Goal: Obtain resource: Obtain resource

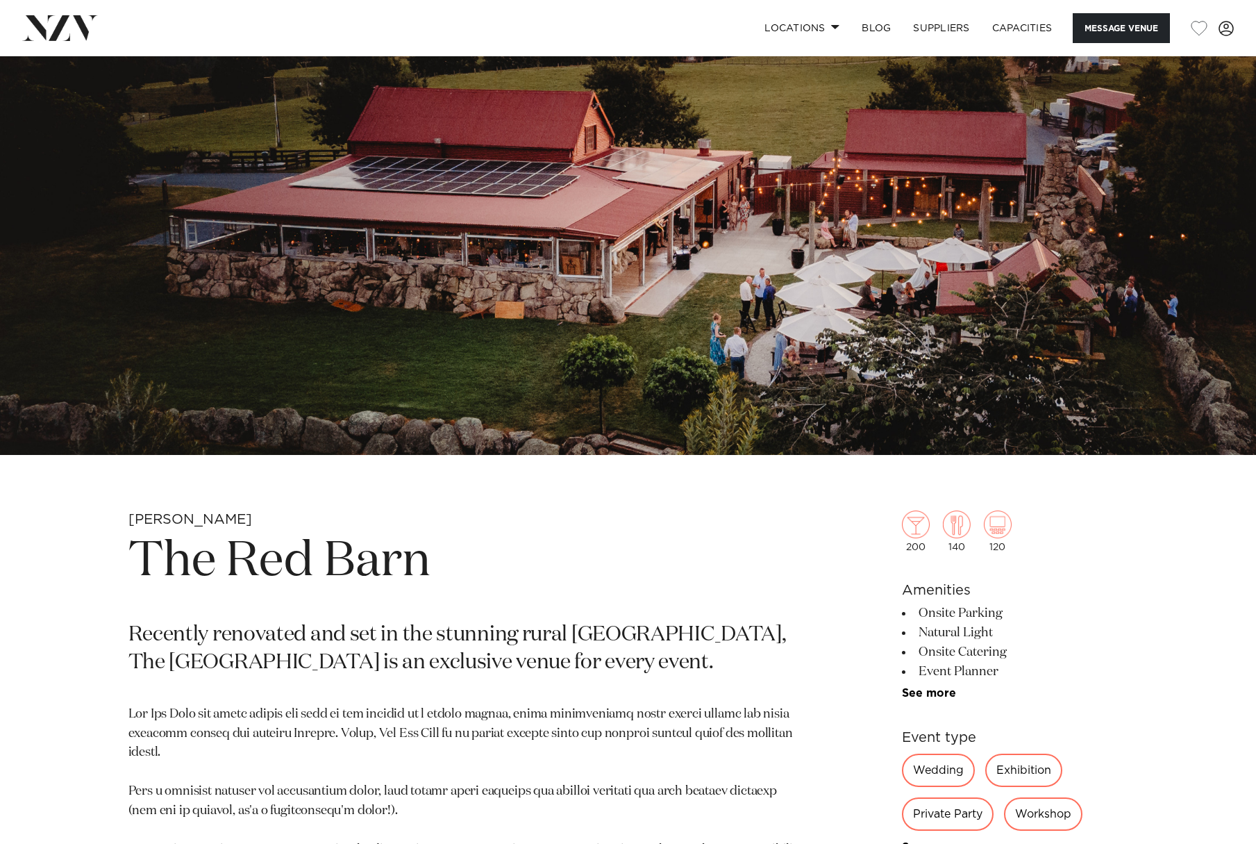
scroll to position [125, 0]
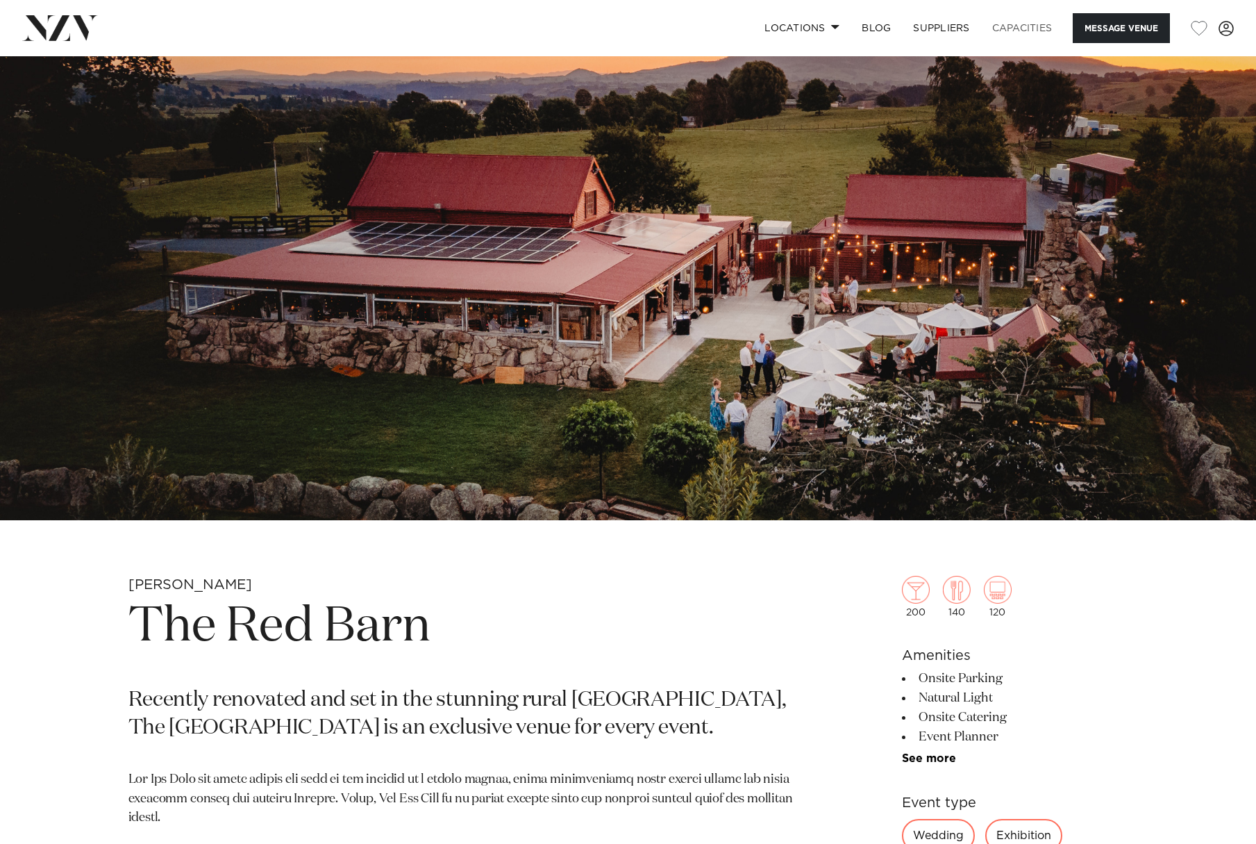
click at [1029, 27] on link "Capacities" at bounding box center [1022, 28] width 83 height 30
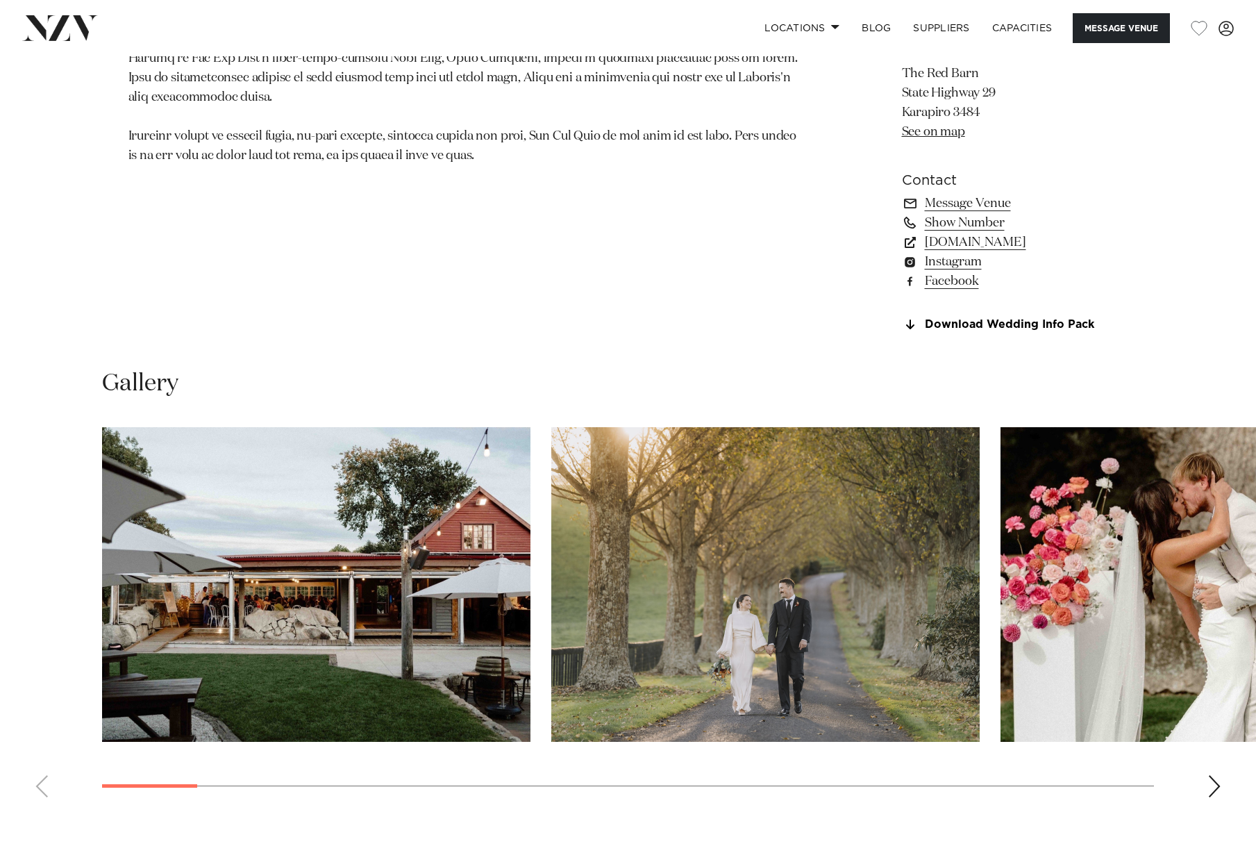
scroll to position [1235, 0]
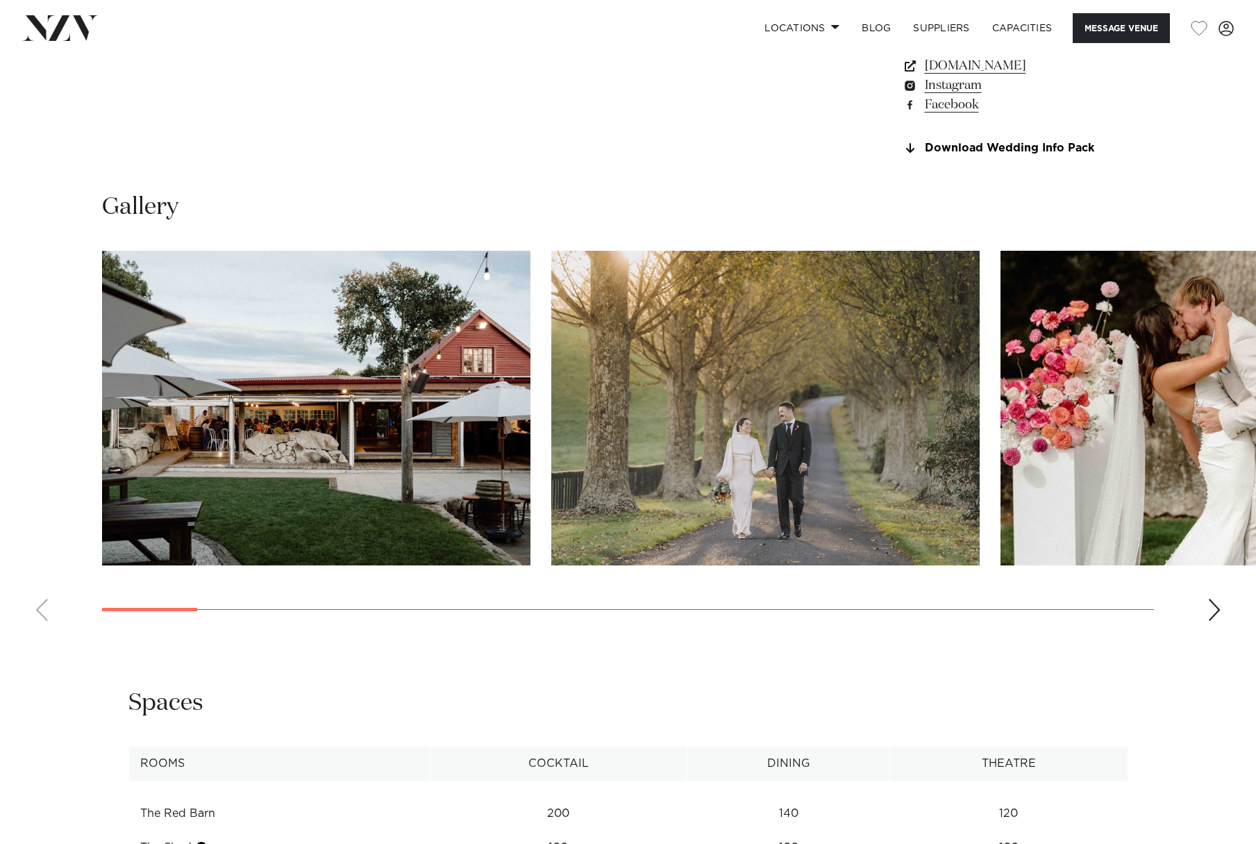
click at [363, 392] on img "1 / 26" at bounding box center [316, 408] width 428 height 315
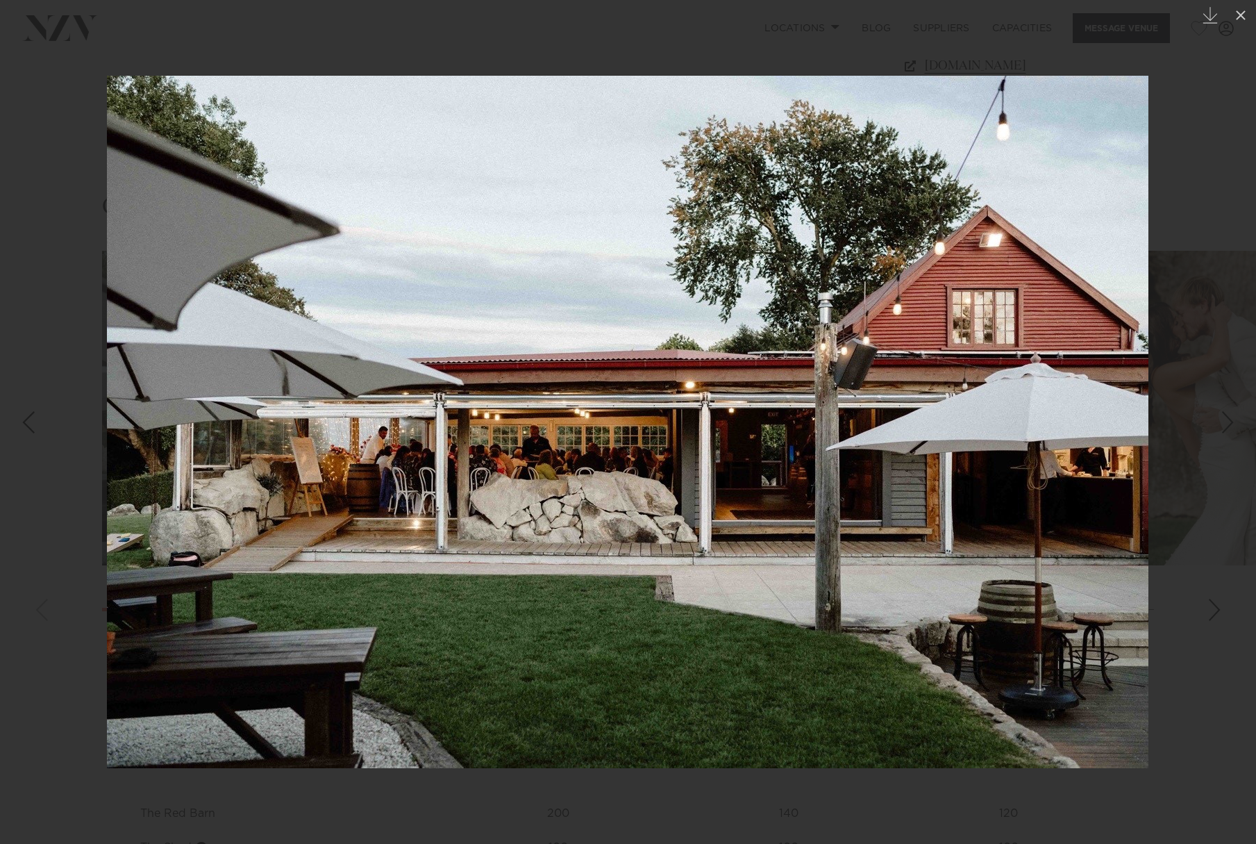
click at [1231, 424] on div "Next slide" at bounding box center [1228, 422] width 19 height 26
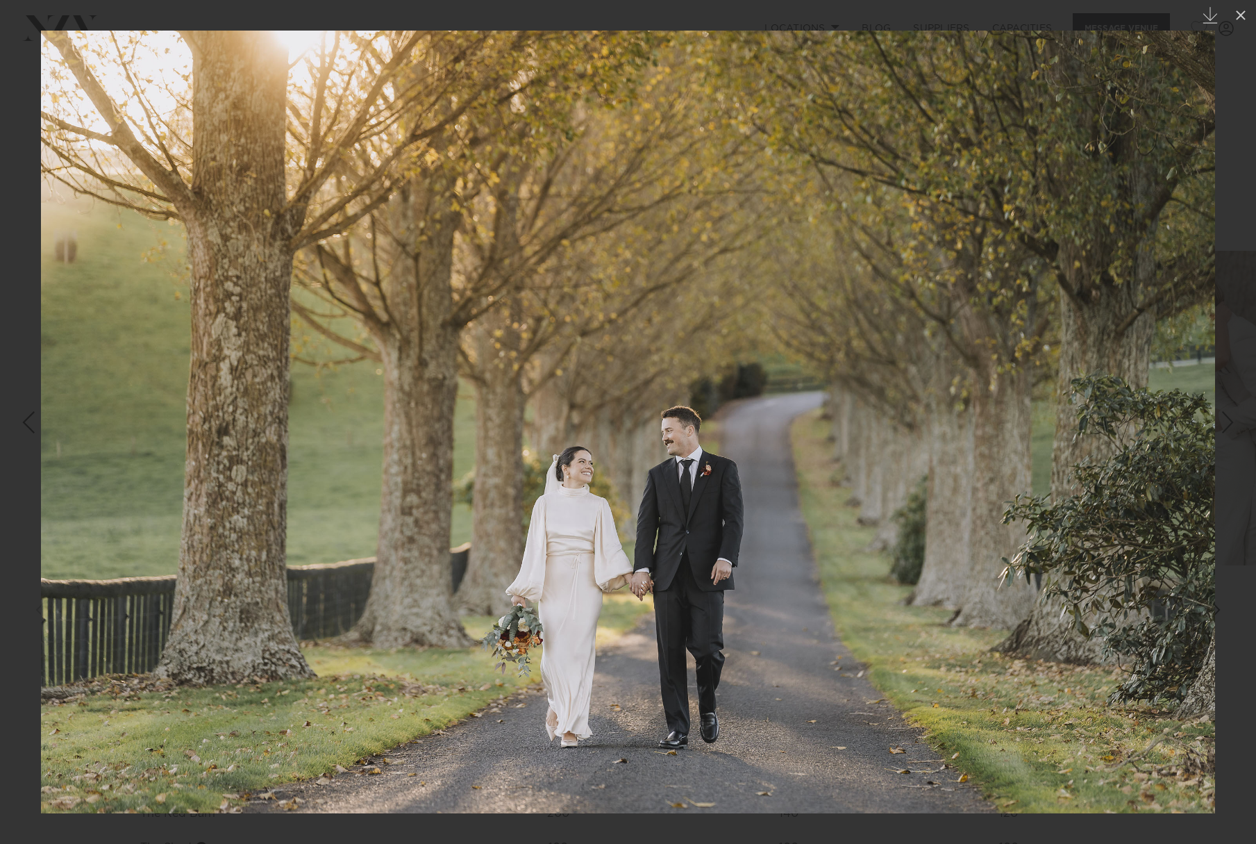
click at [1231, 424] on div "Next slide" at bounding box center [1228, 422] width 19 height 26
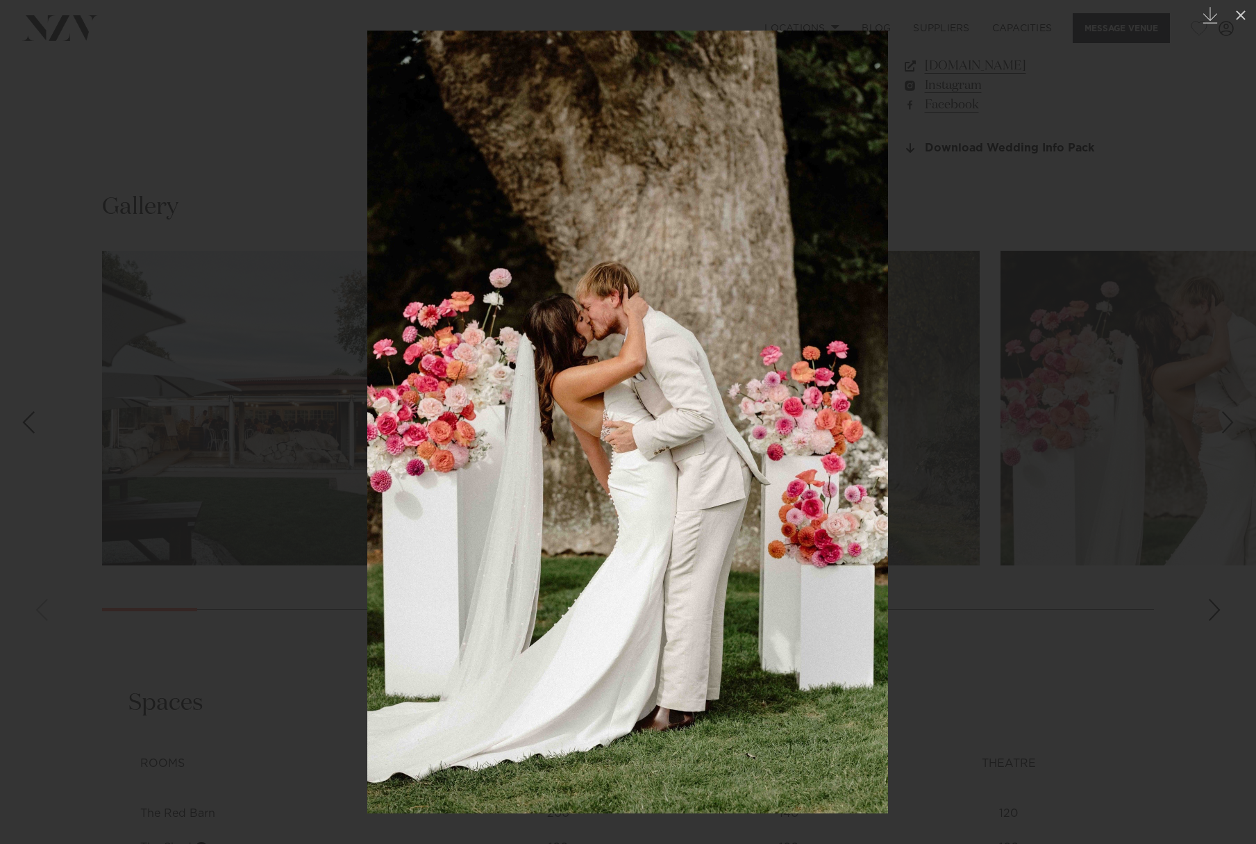
click at [1231, 424] on div "Next slide" at bounding box center [1228, 422] width 19 height 26
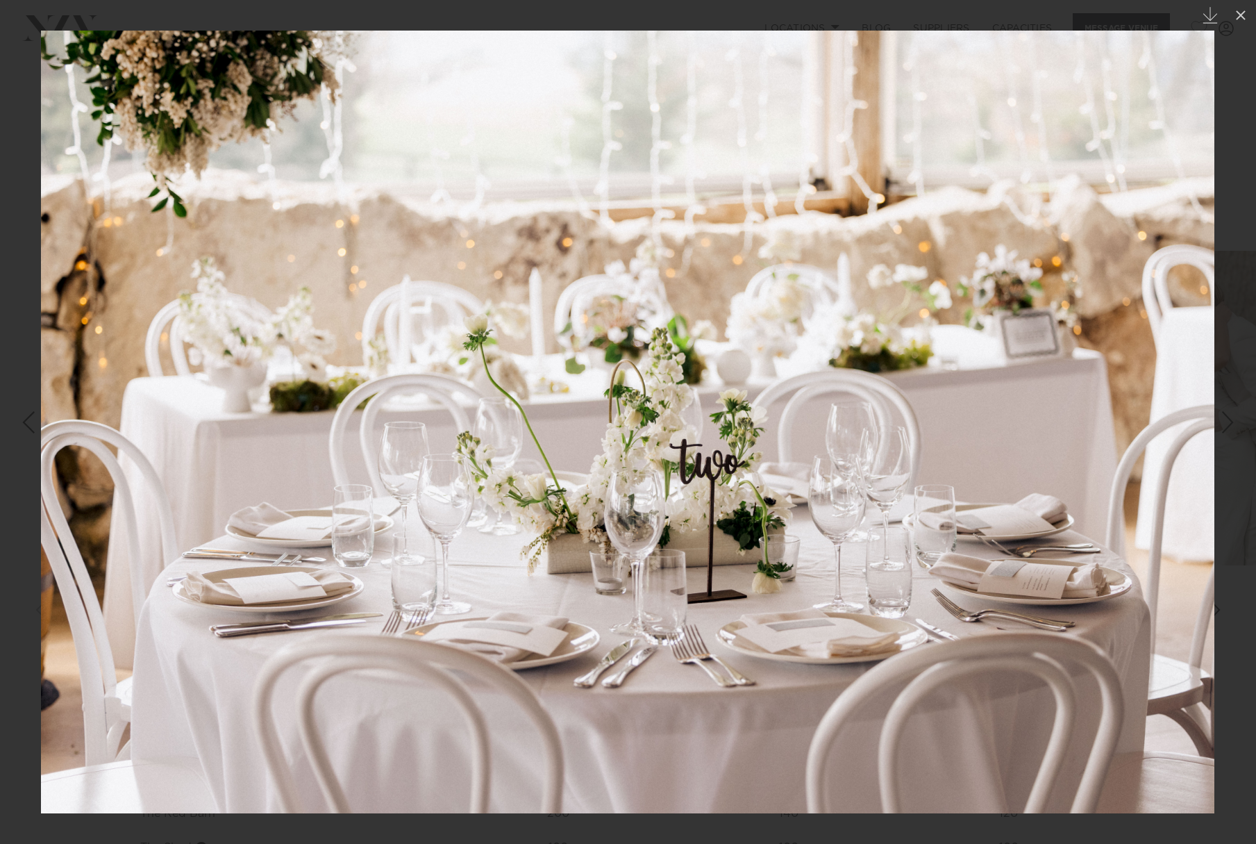
click at [1231, 424] on div "Next slide" at bounding box center [1228, 422] width 19 height 26
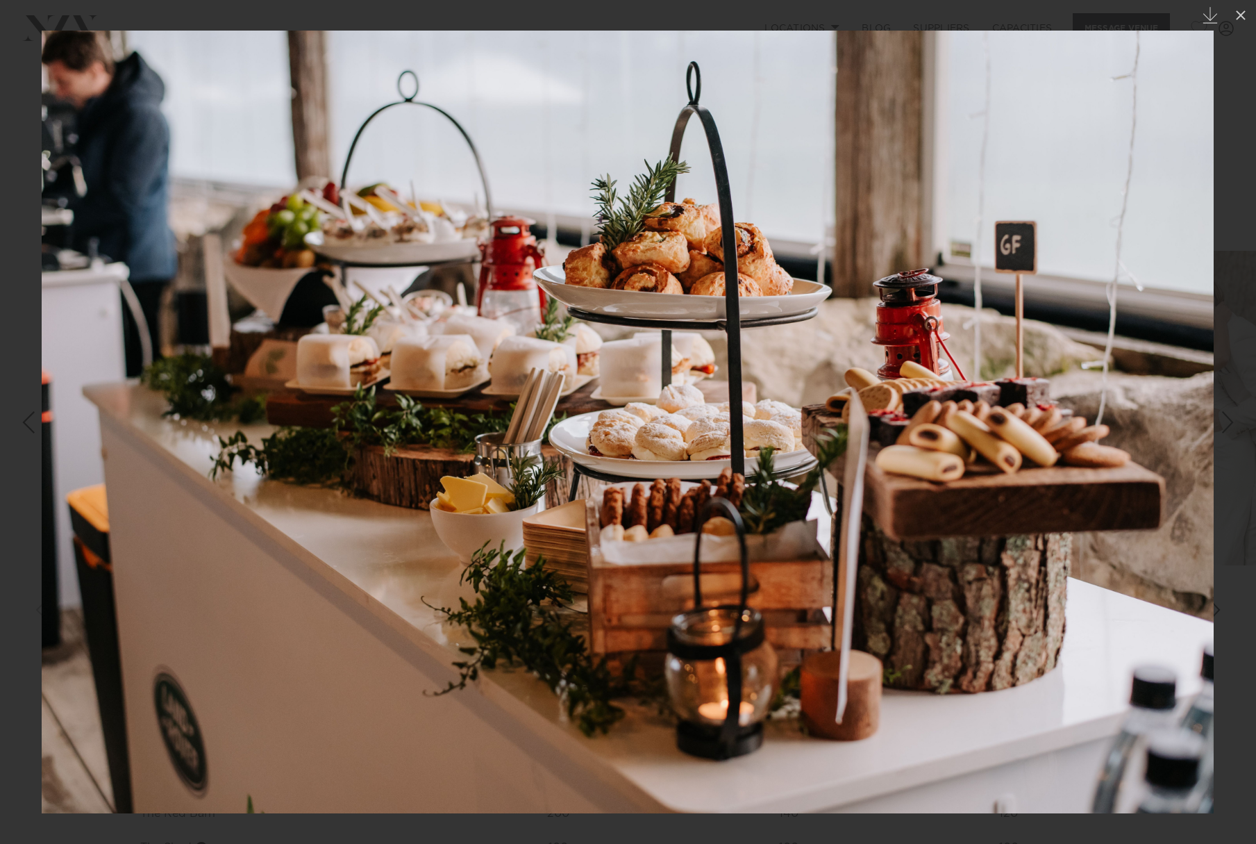
click at [1231, 424] on div "Next slide" at bounding box center [1228, 422] width 19 height 26
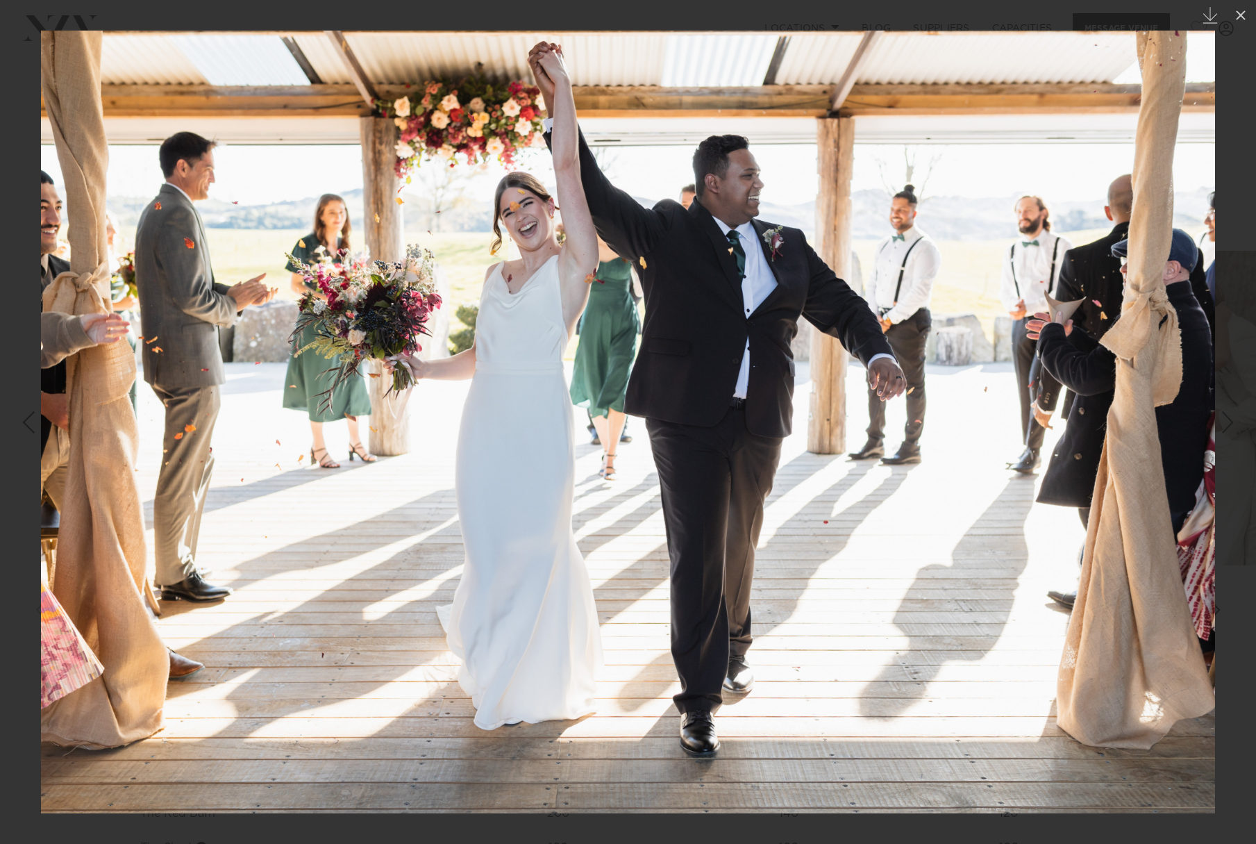
click at [1231, 424] on div "Next slide" at bounding box center [1228, 422] width 19 height 26
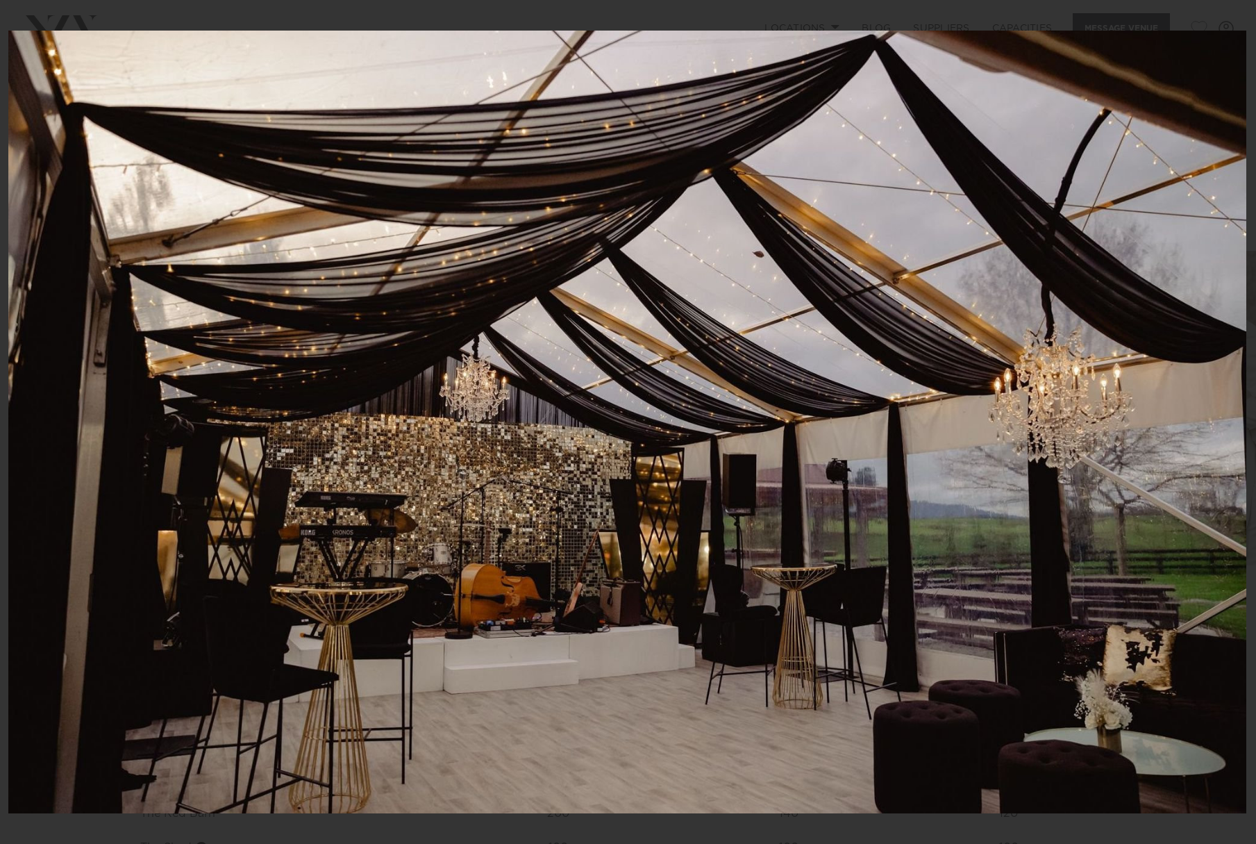
click at [1231, 424] on div "7 / 26 Created with Sketch." at bounding box center [628, 422] width 1256 height 844
click at [1229, 426] on div "Next slide" at bounding box center [1228, 422] width 19 height 26
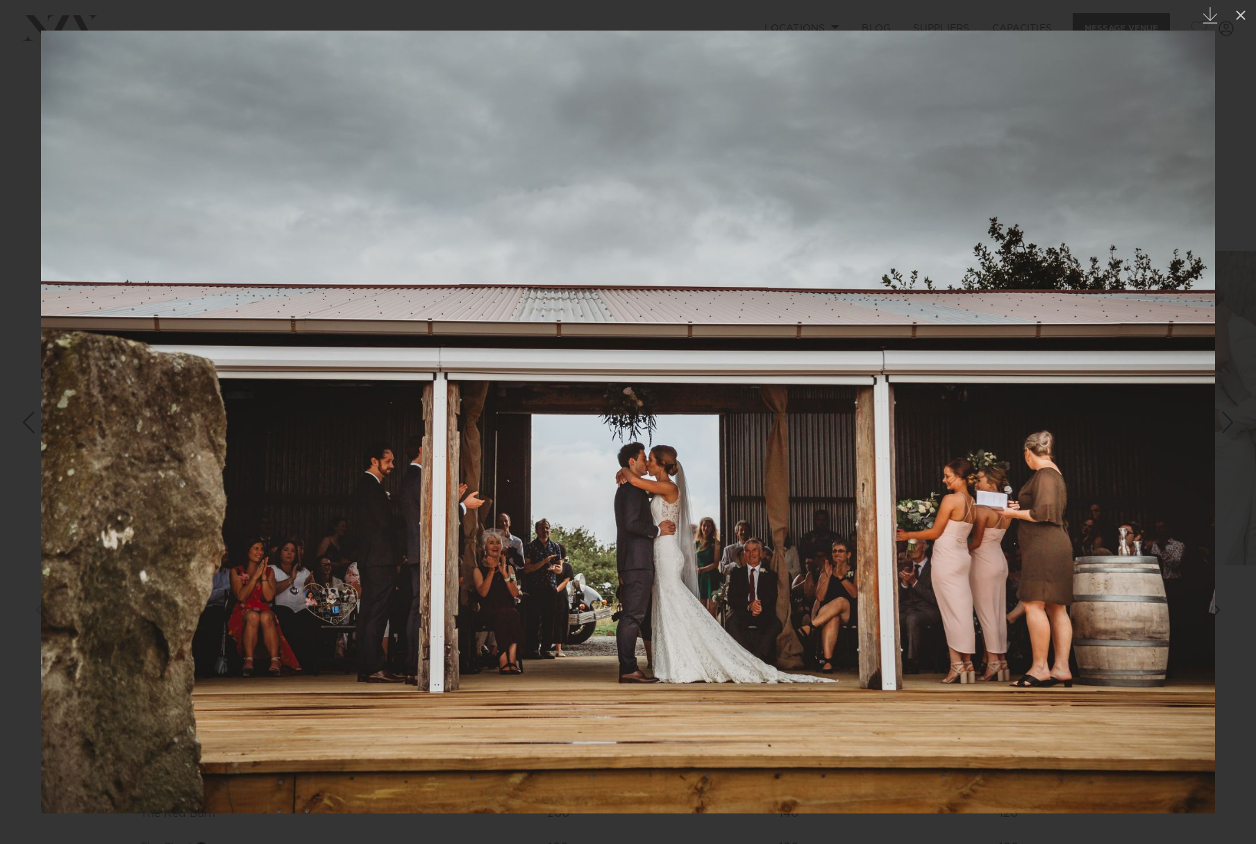
click at [1229, 426] on div "Next slide" at bounding box center [1228, 422] width 19 height 26
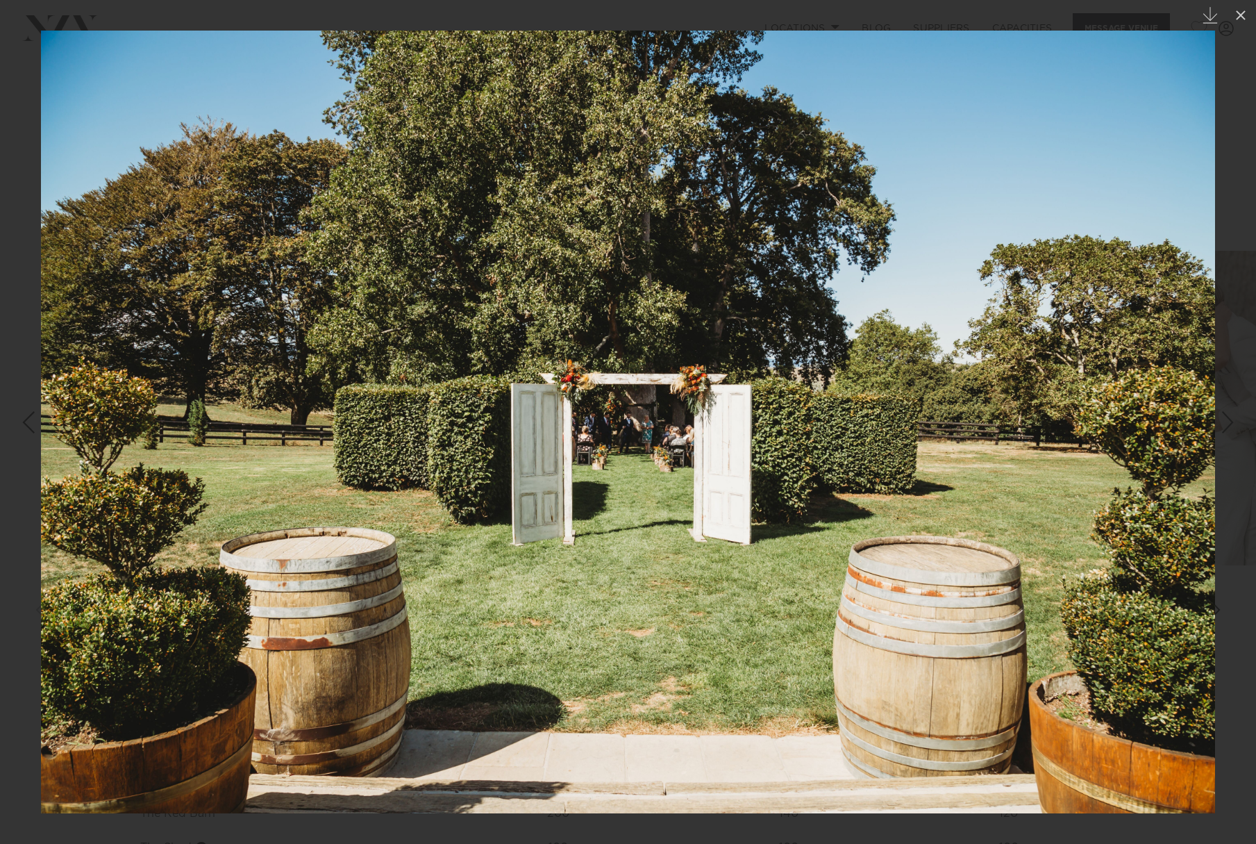
click at [1229, 426] on div "Next slide" at bounding box center [1228, 422] width 19 height 26
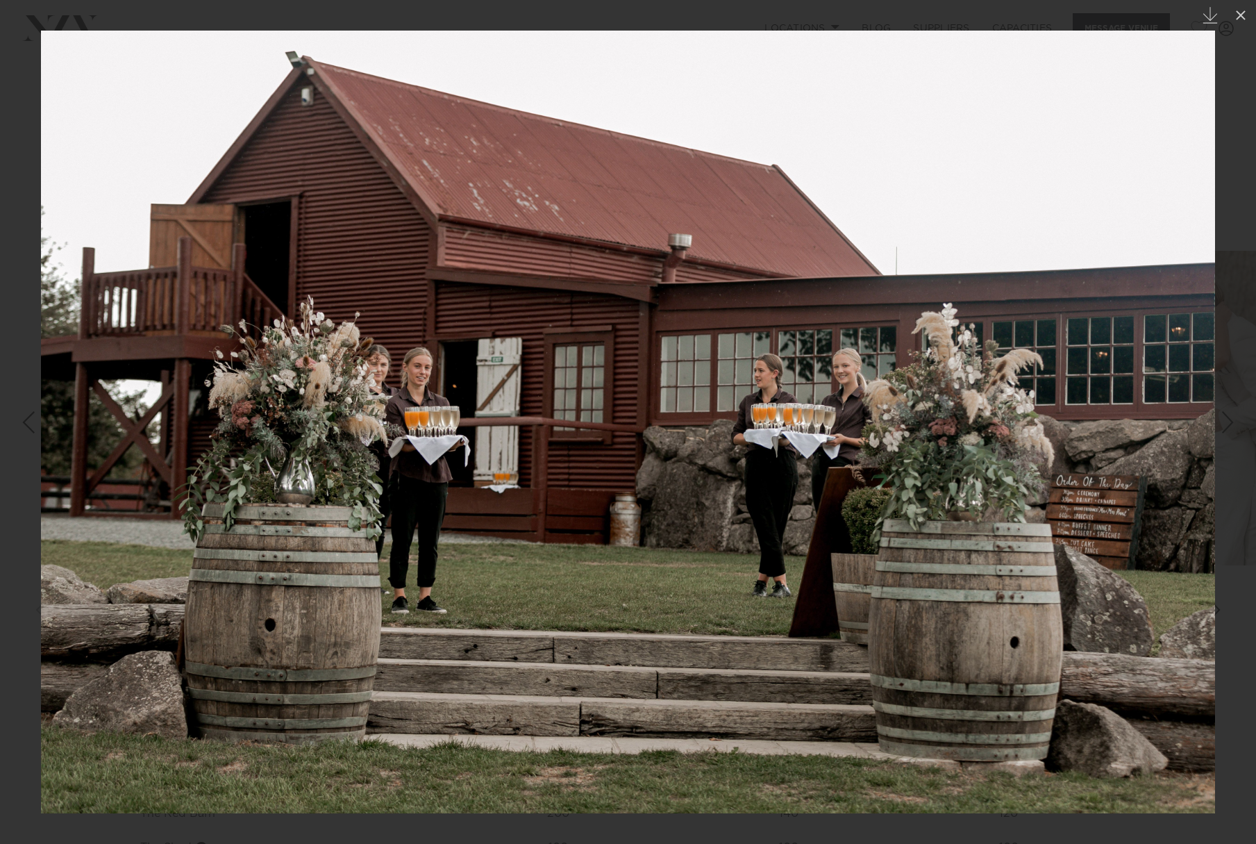
click at [1229, 426] on div "Next slide" at bounding box center [1228, 422] width 19 height 26
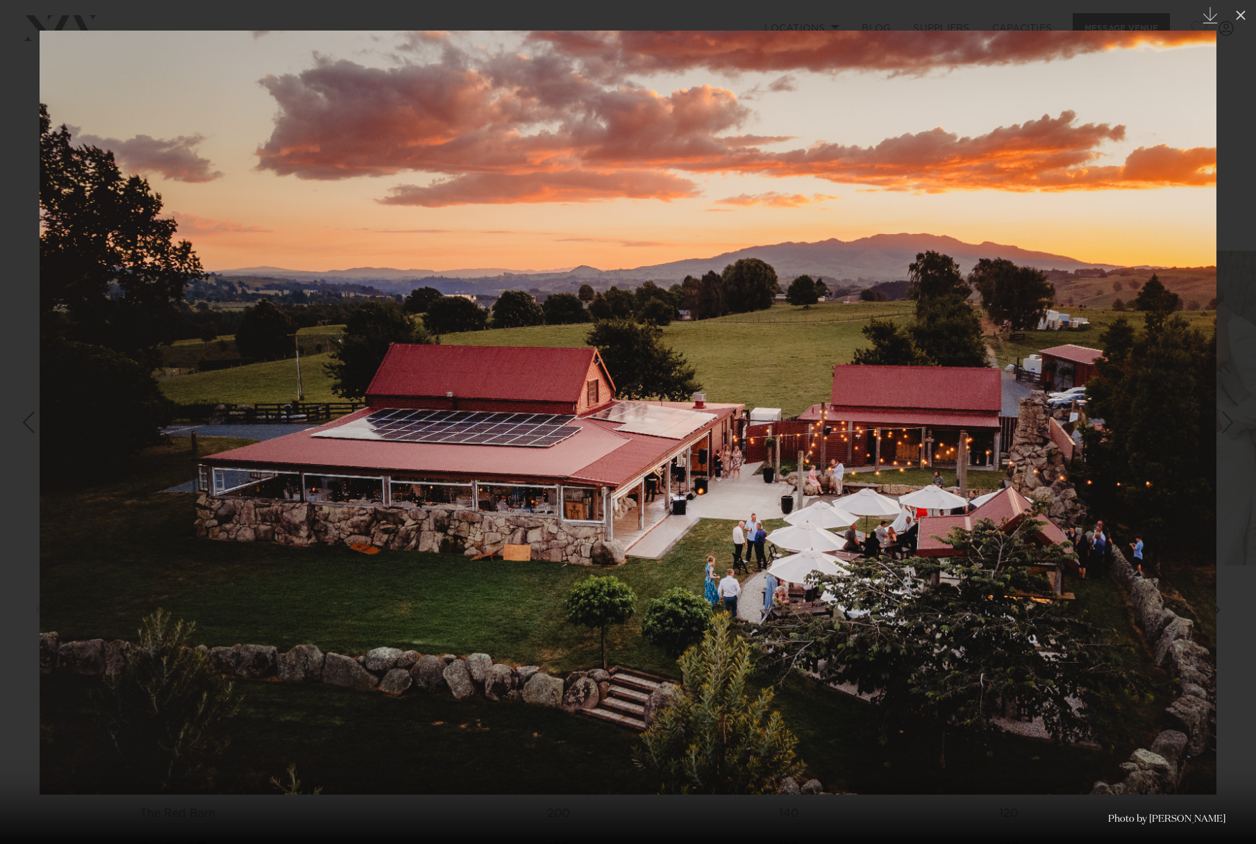
click at [1227, 423] on div "Next slide" at bounding box center [1228, 422] width 19 height 26
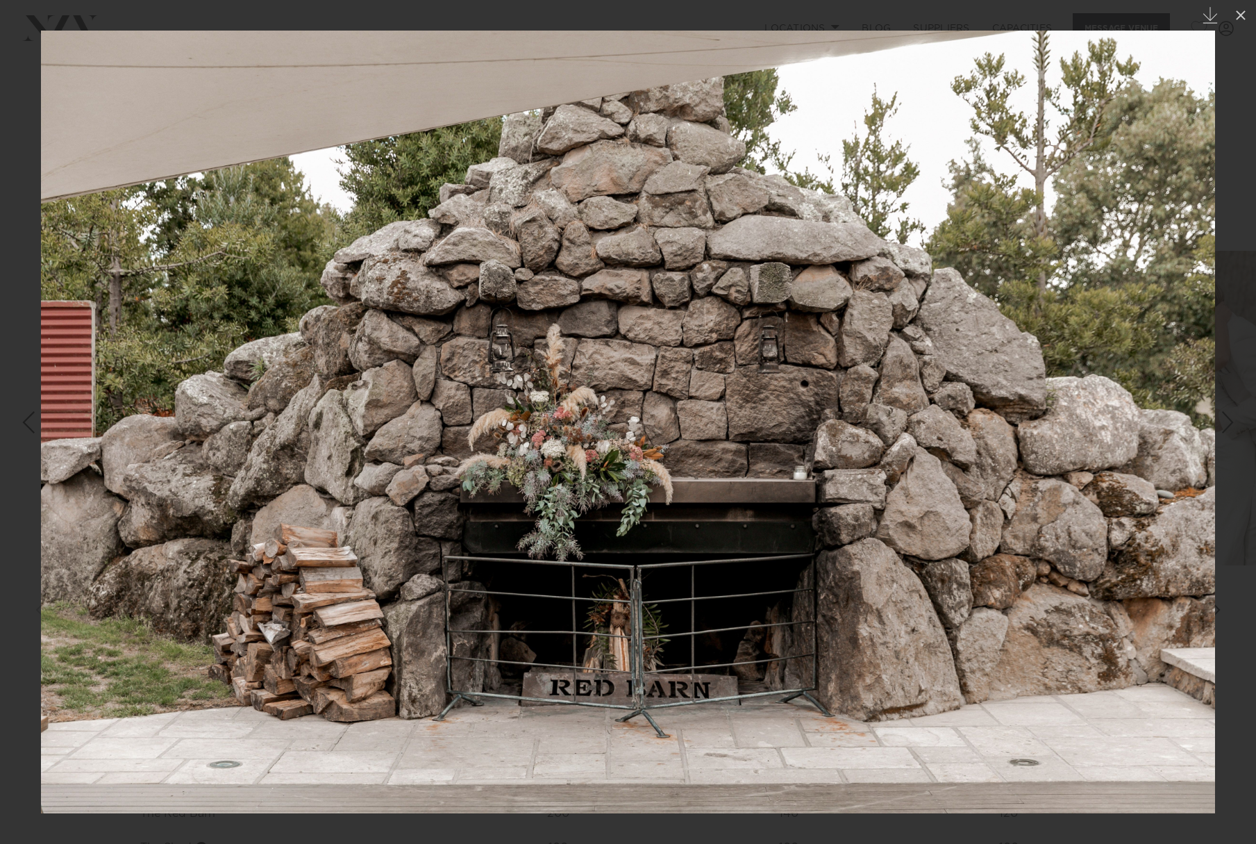
click at [1233, 422] on div "Next slide" at bounding box center [1228, 422] width 19 height 26
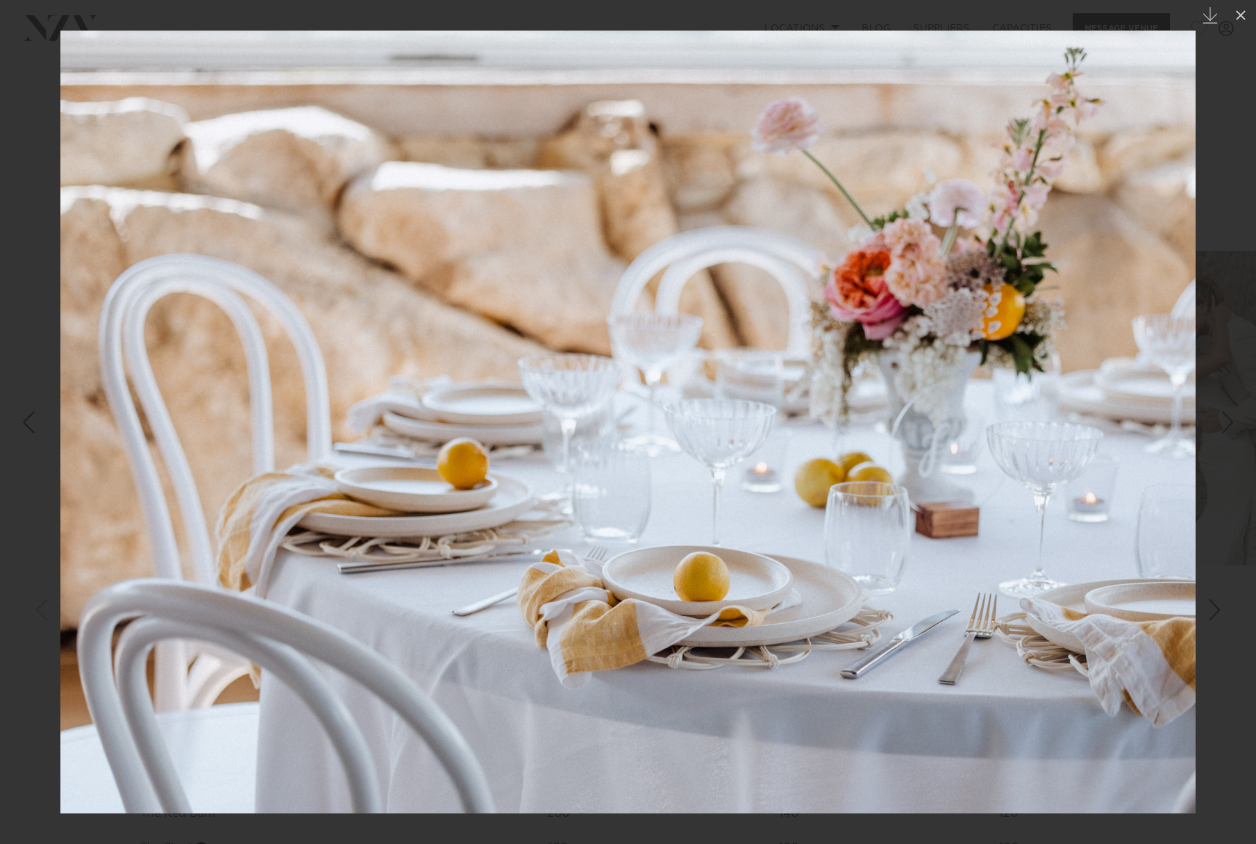
click at [1233, 422] on div "Next slide" at bounding box center [1228, 422] width 19 height 26
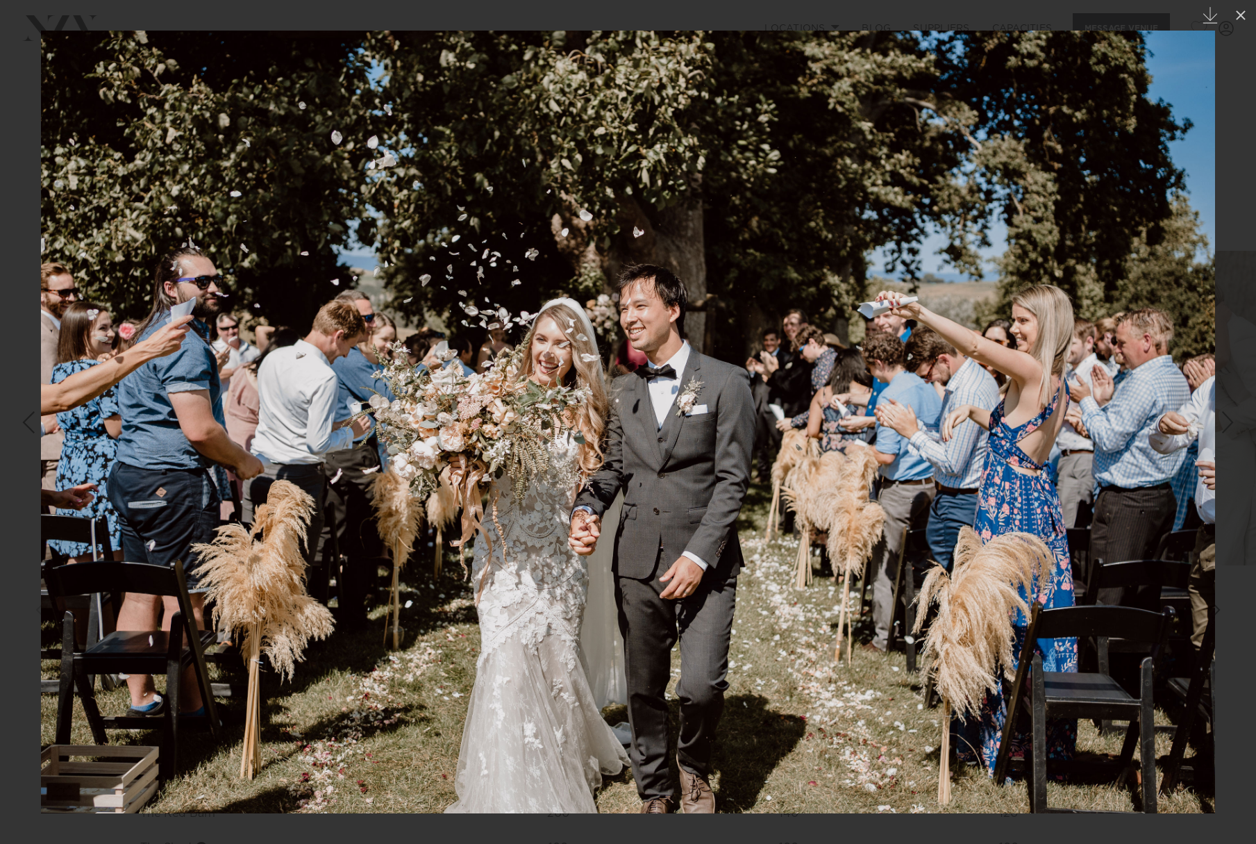
click at [1233, 422] on div "Next slide" at bounding box center [1228, 422] width 19 height 26
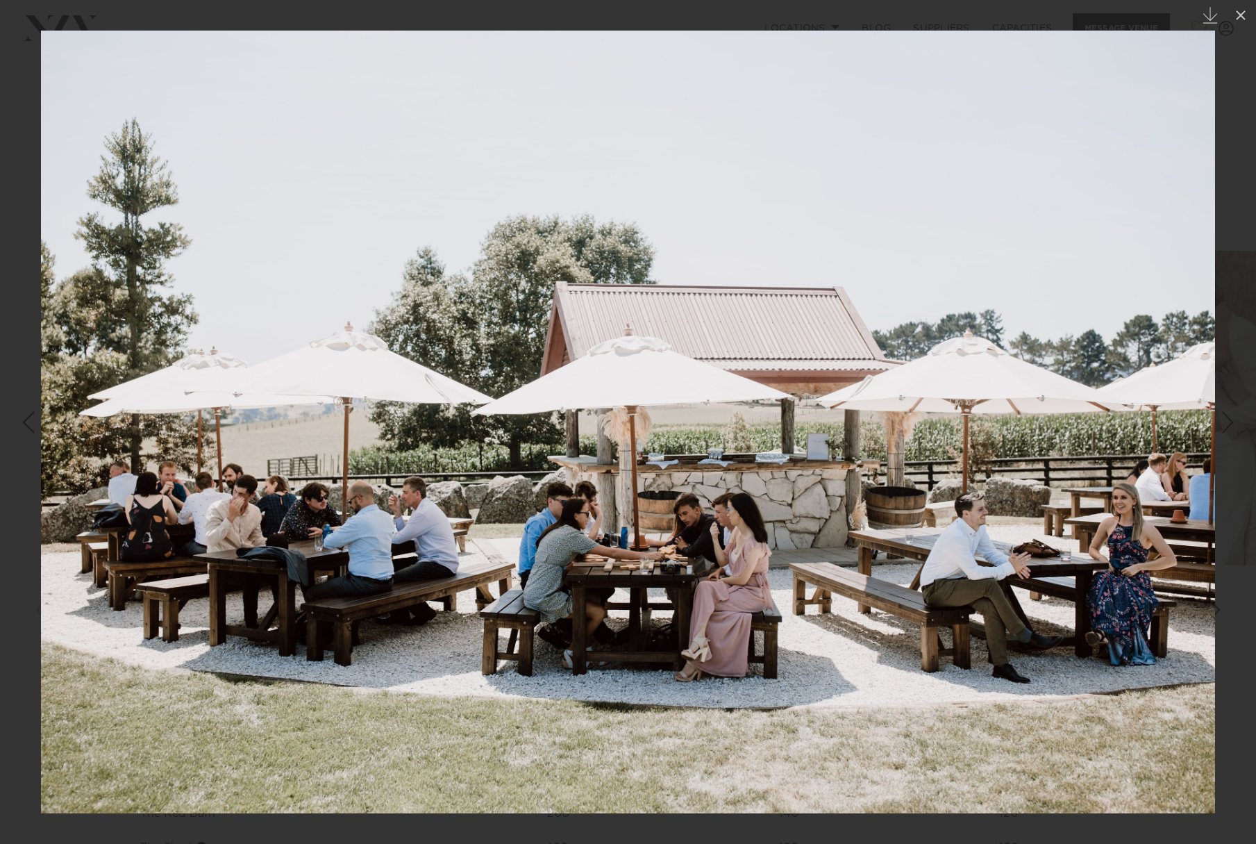
click at [1233, 422] on div "Next slide" at bounding box center [1228, 422] width 19 height 26
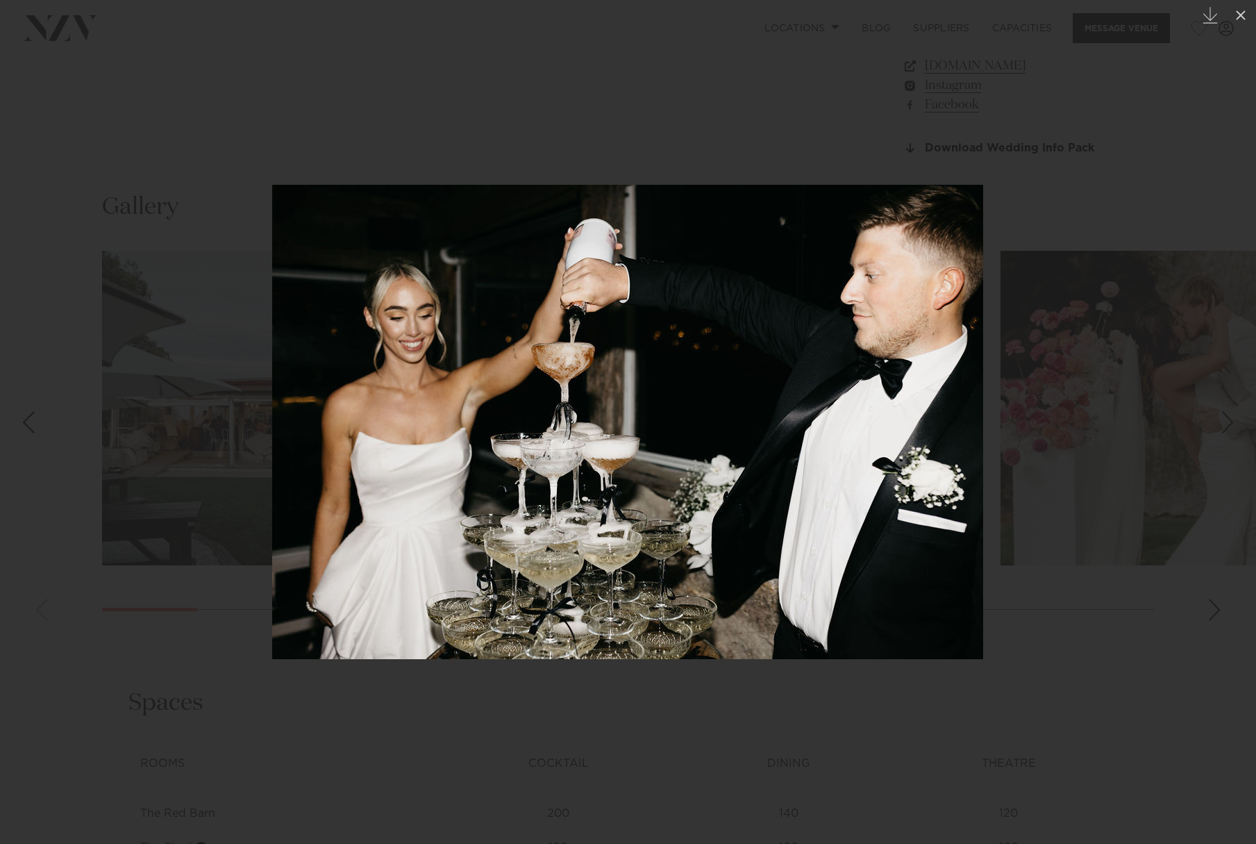
click at [1233, 423] on div "Next slide" at bounding box center [1228, 422] width 19 height 26
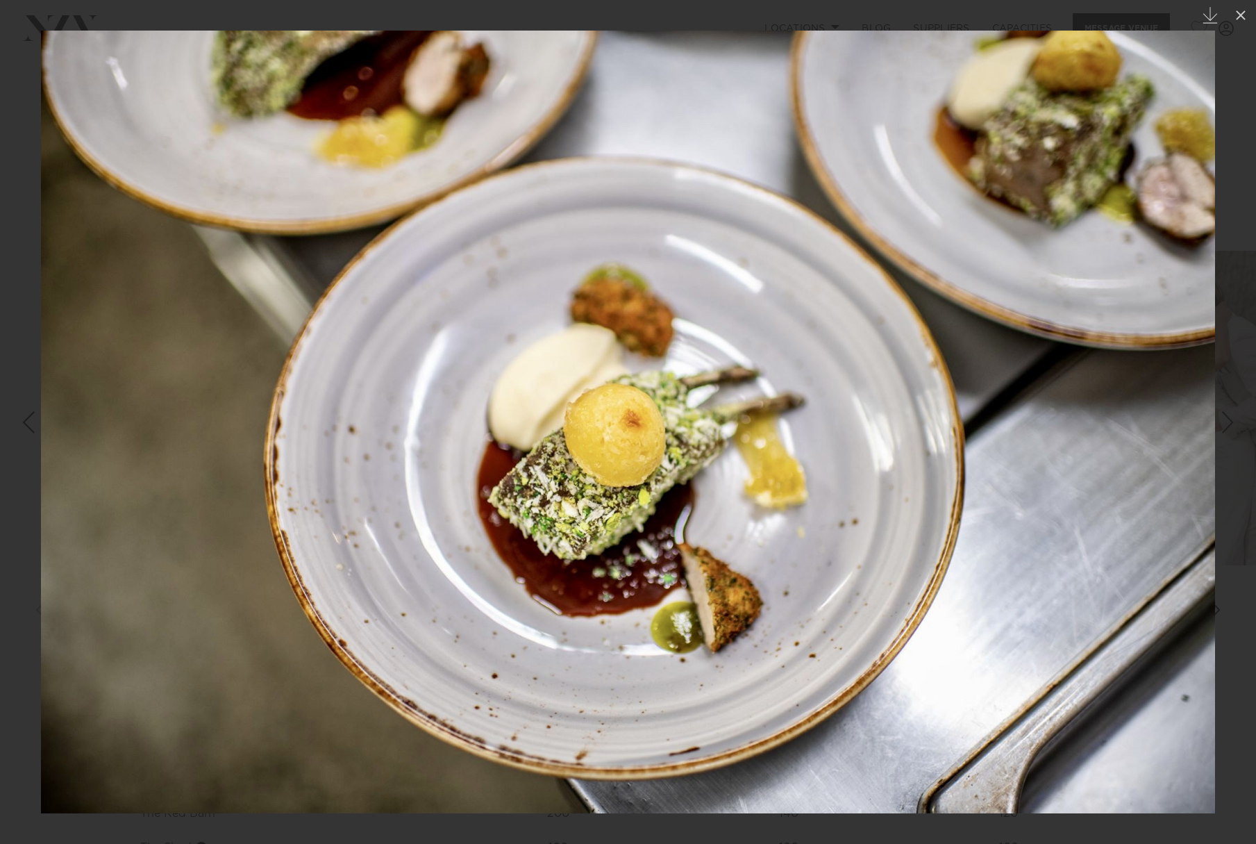
click at [1233, 423] on div "Next slide" at bounding box center [1228, 422] width 19 height 26
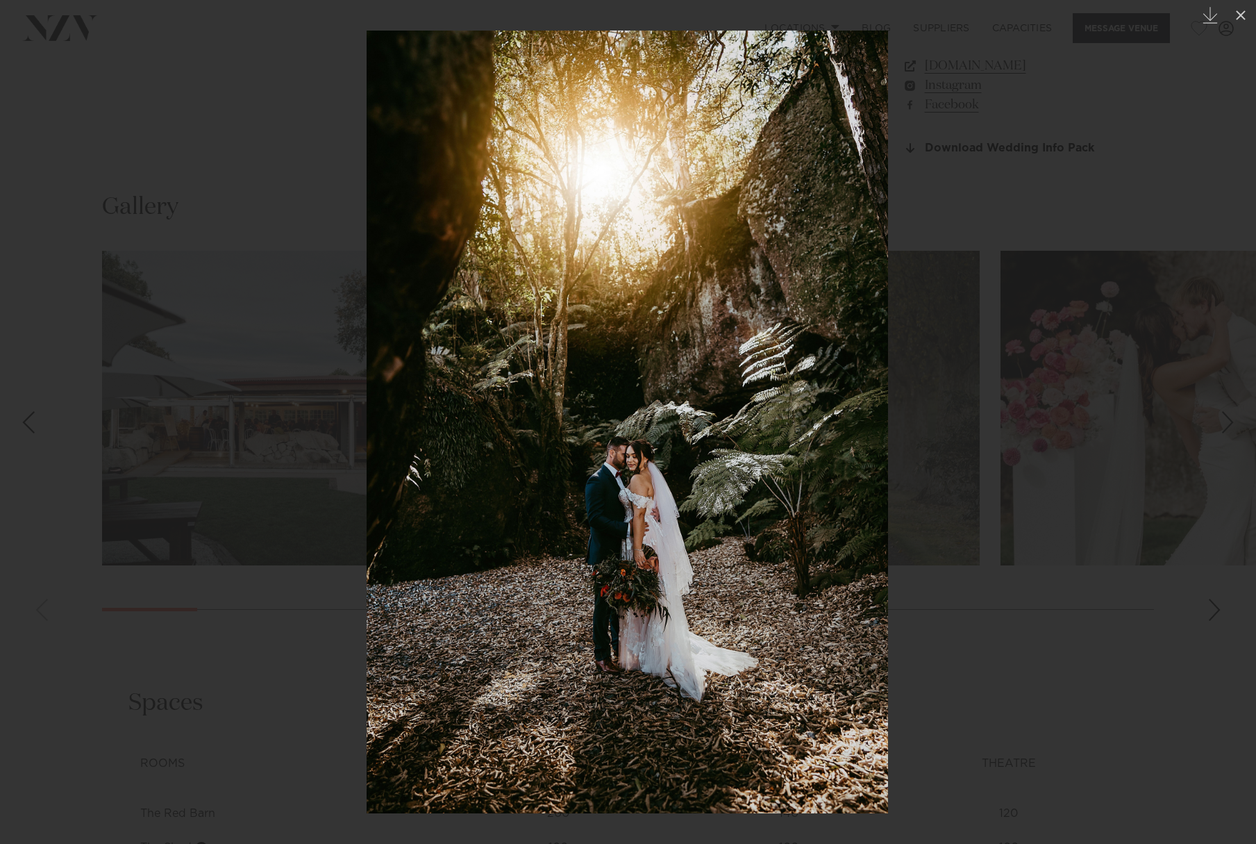
click at [1233, 423] on div "Next slide" at bounding box center [1228, 422] width 19 height 26
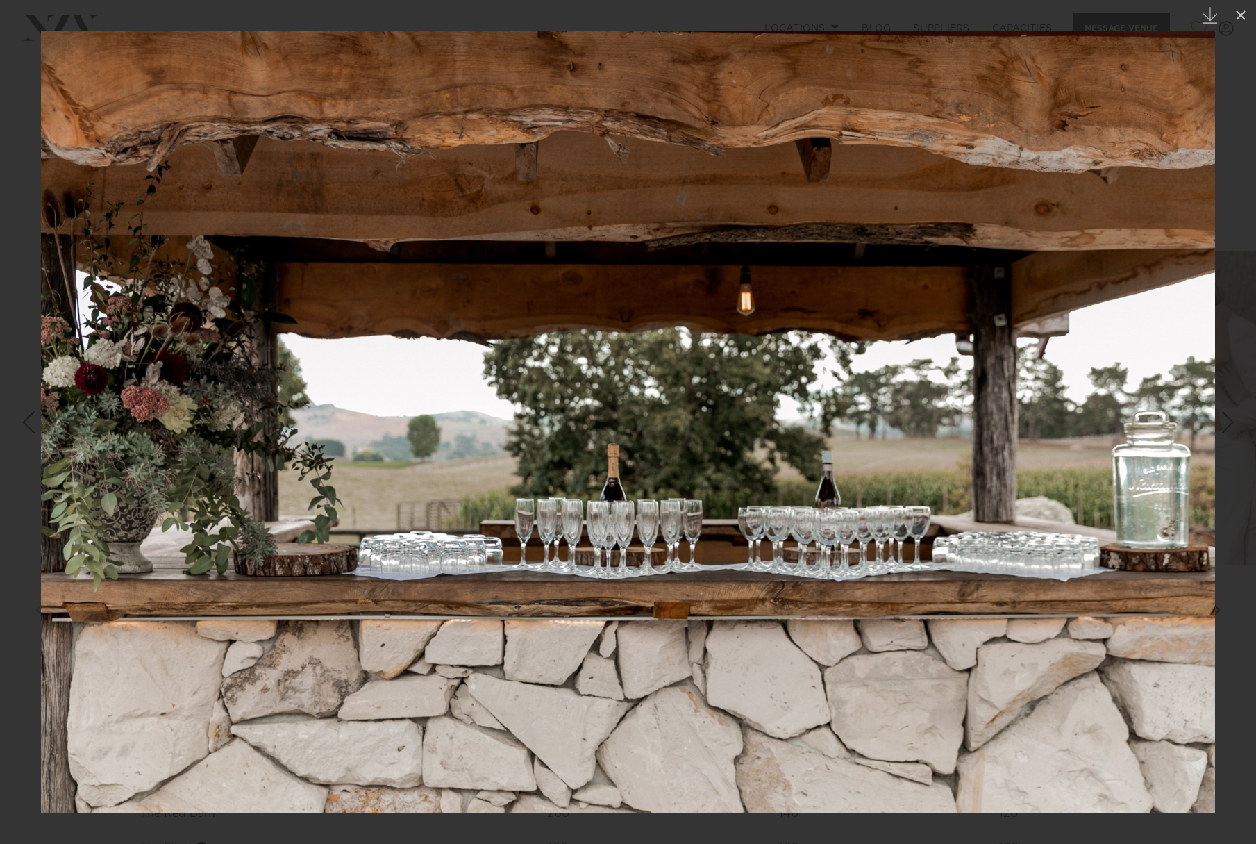
click at [1233, 423] on div "Next slide" at bounding box center [1228, 422] width 19 height 26
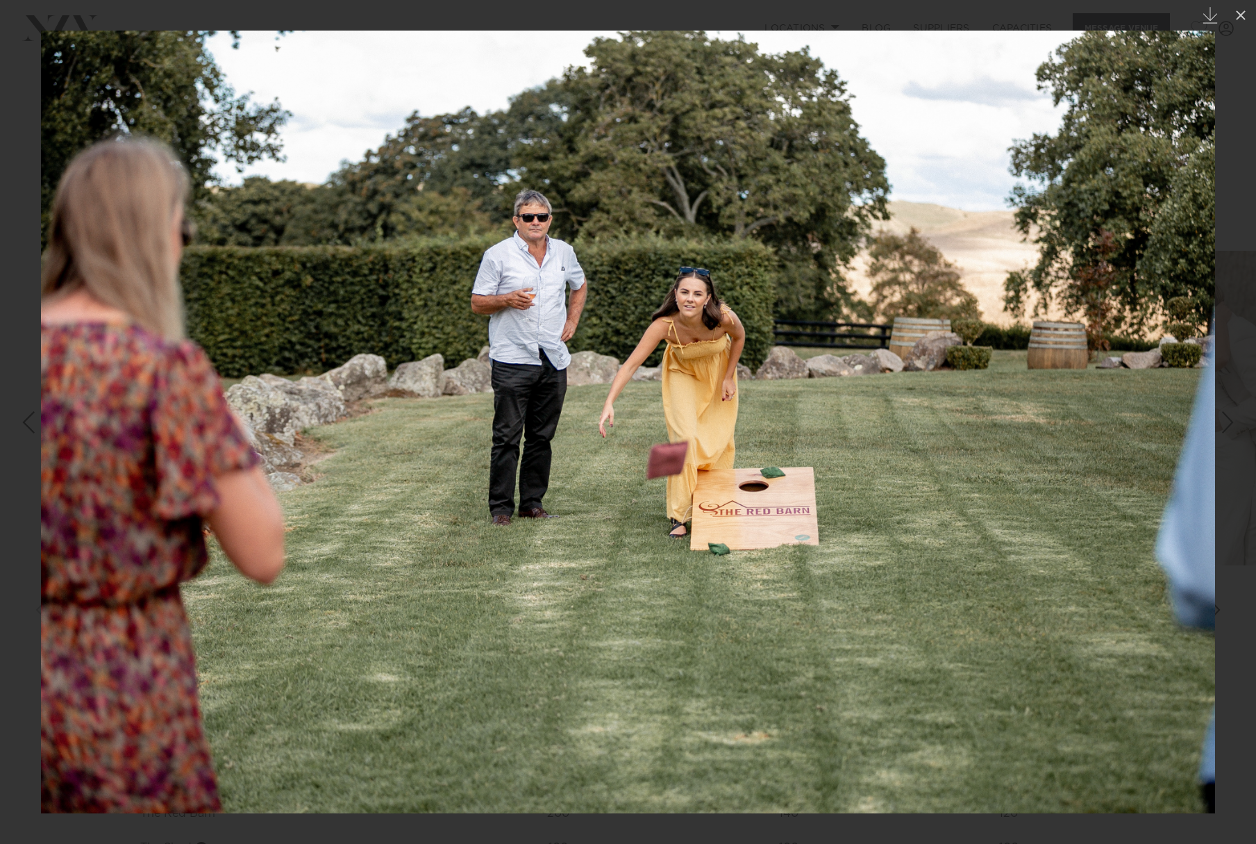
click at [1233, 423] on div "Next slide" at bounding box center [1228, 422] width 19 height 26
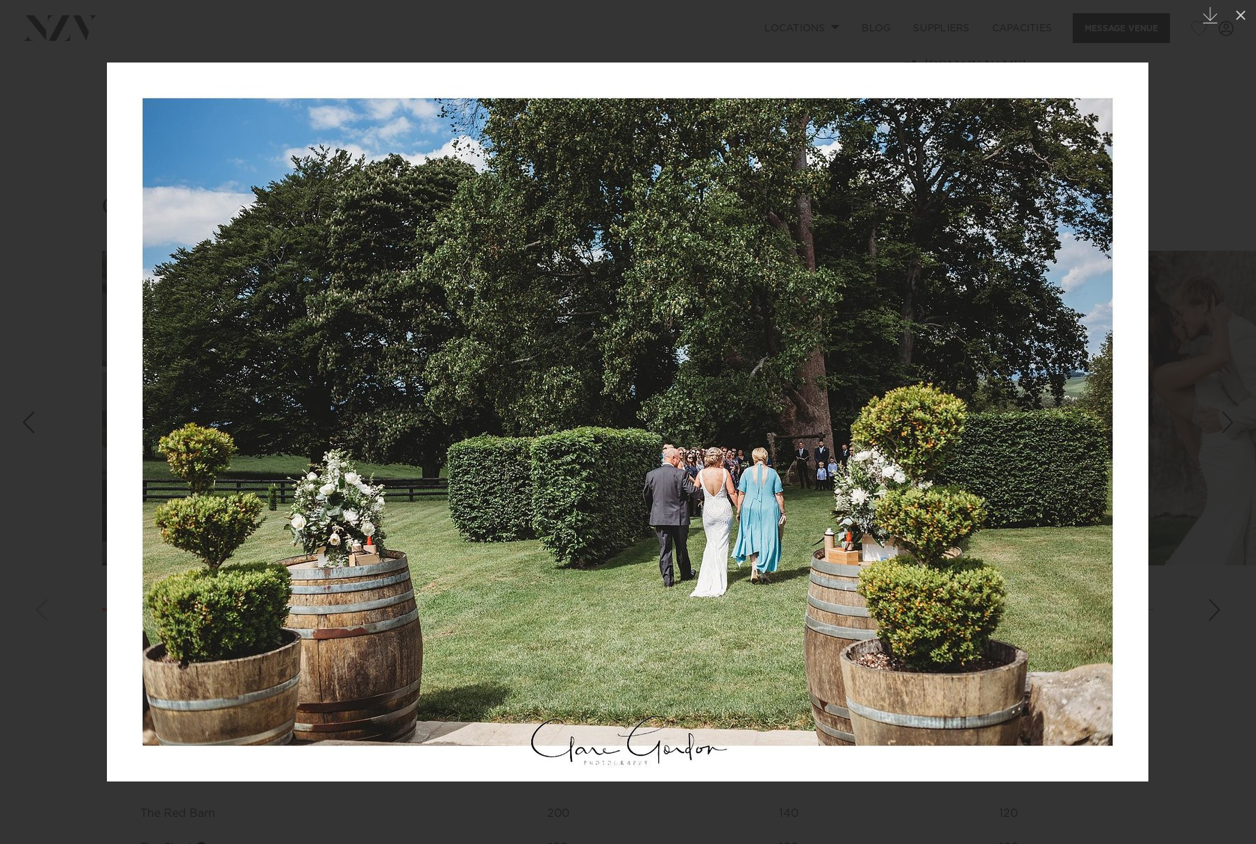
click at [1233, 426] on div "Next slide" at bounding box center [1228, 422] width 19 height 26
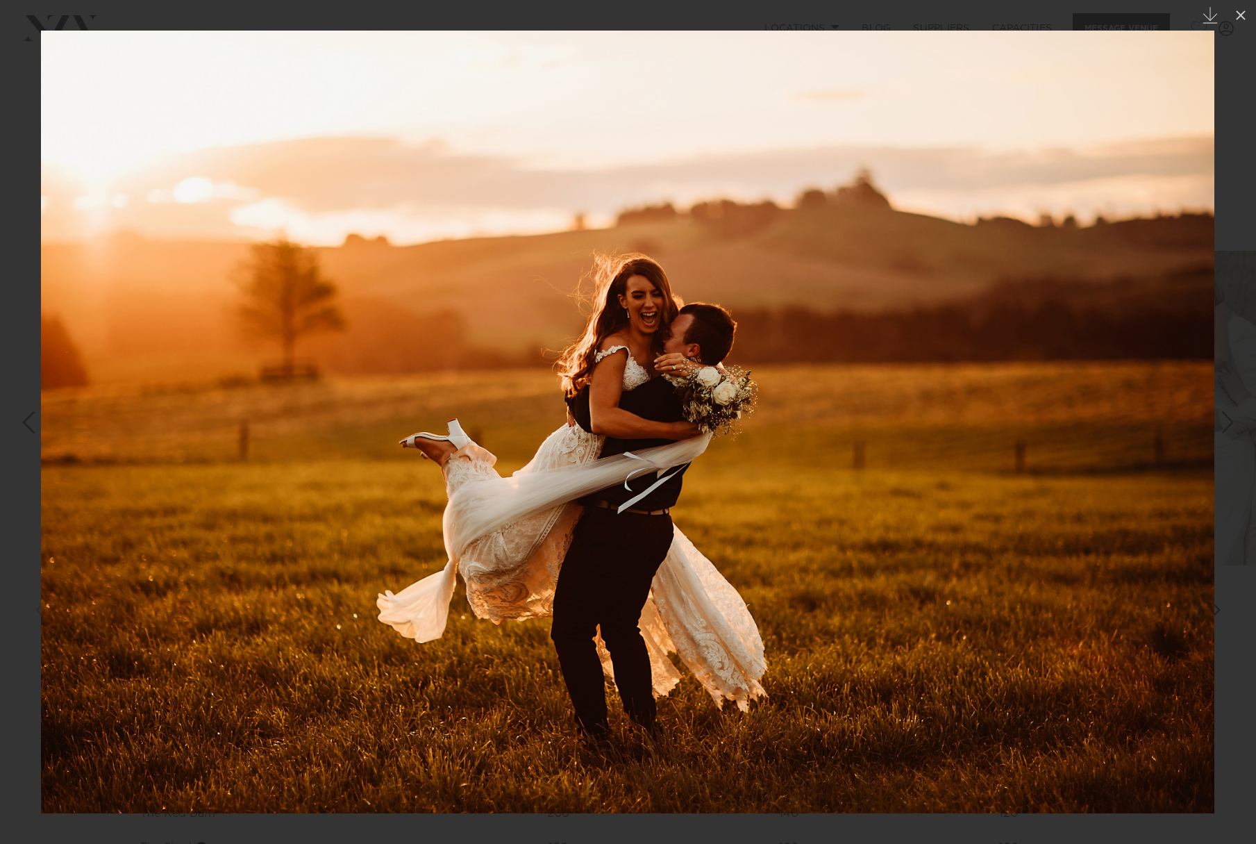
click at [1233, 426] on div "Next slide" at bounding box center [1228, 422] width 19 height 26
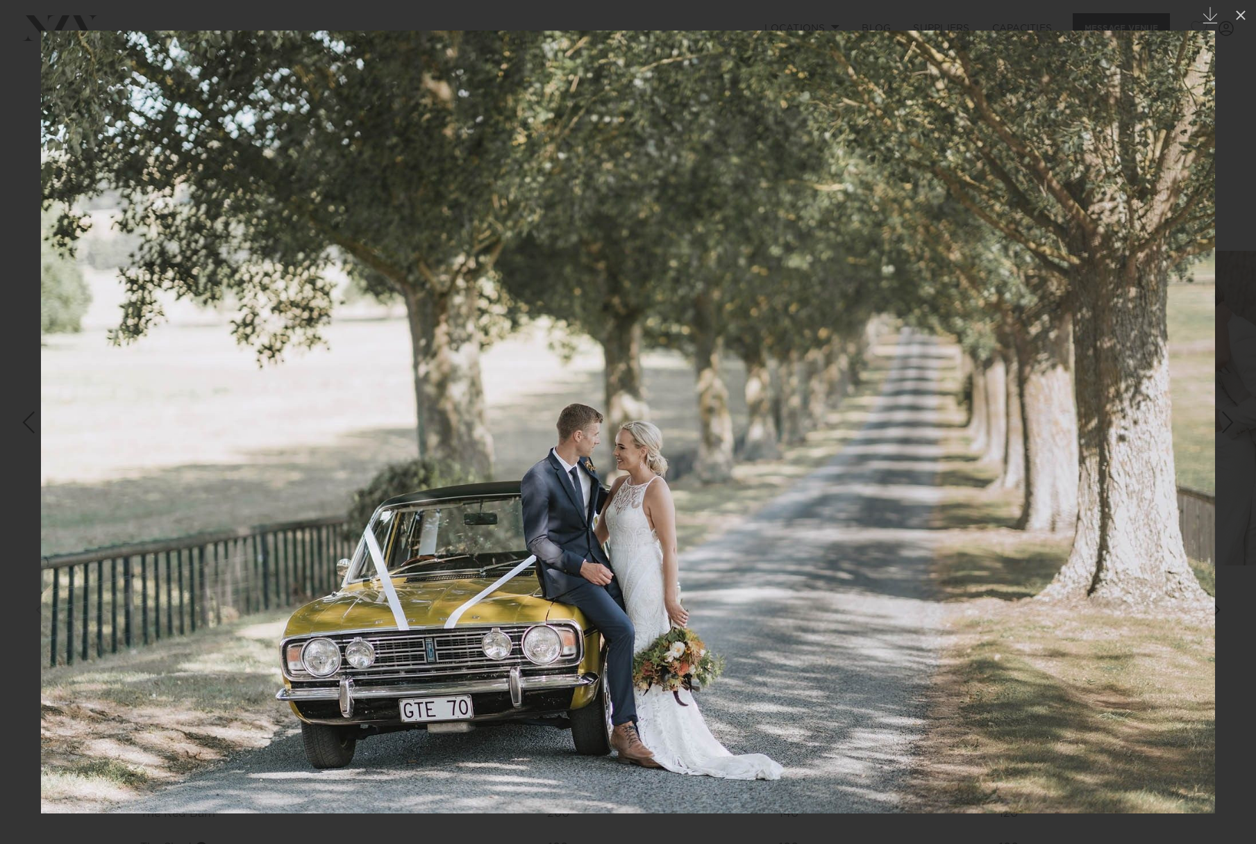
click at [1233, 427] on div "Next slide" at bounding box center [1228, 422] width 19 height 26
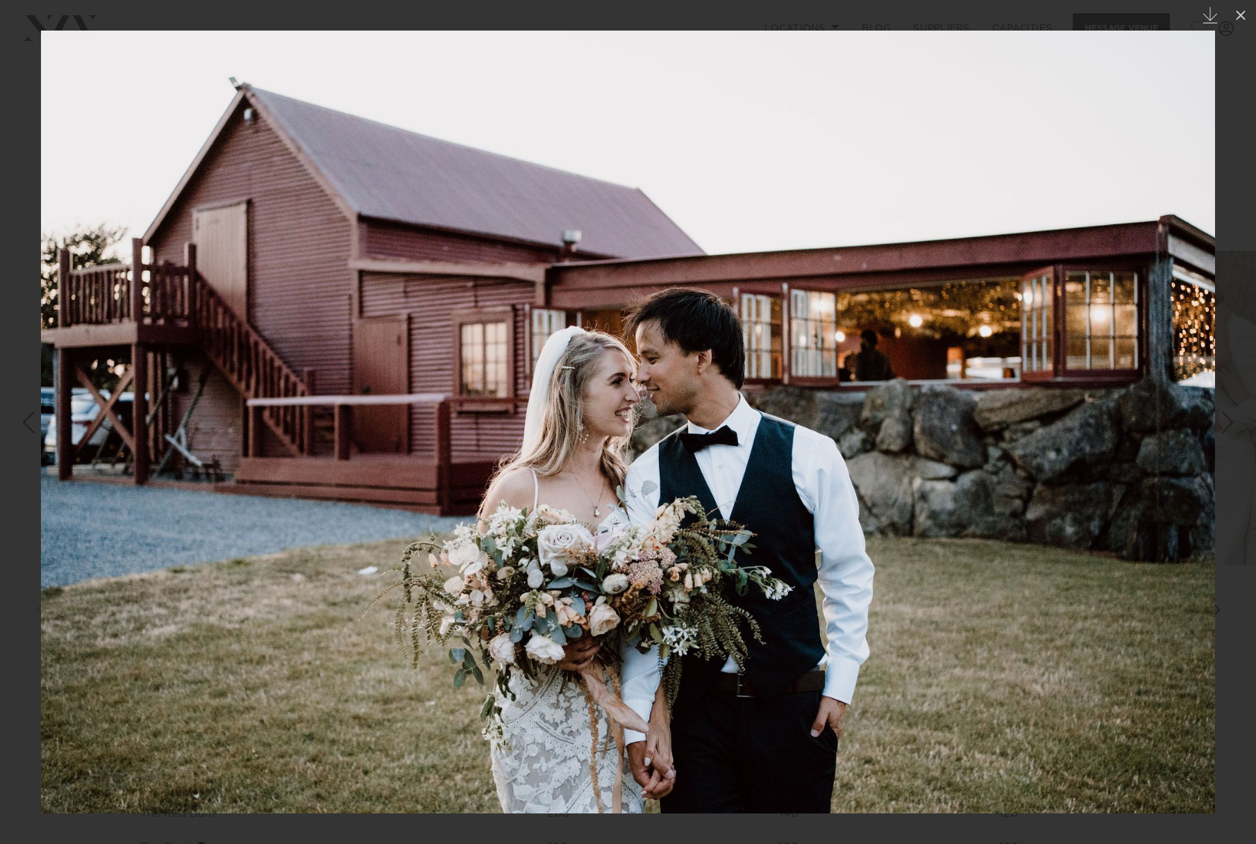
click at [1233, 427] on div "Next slide" at bounding box center [1228, 422] width 19 height 26
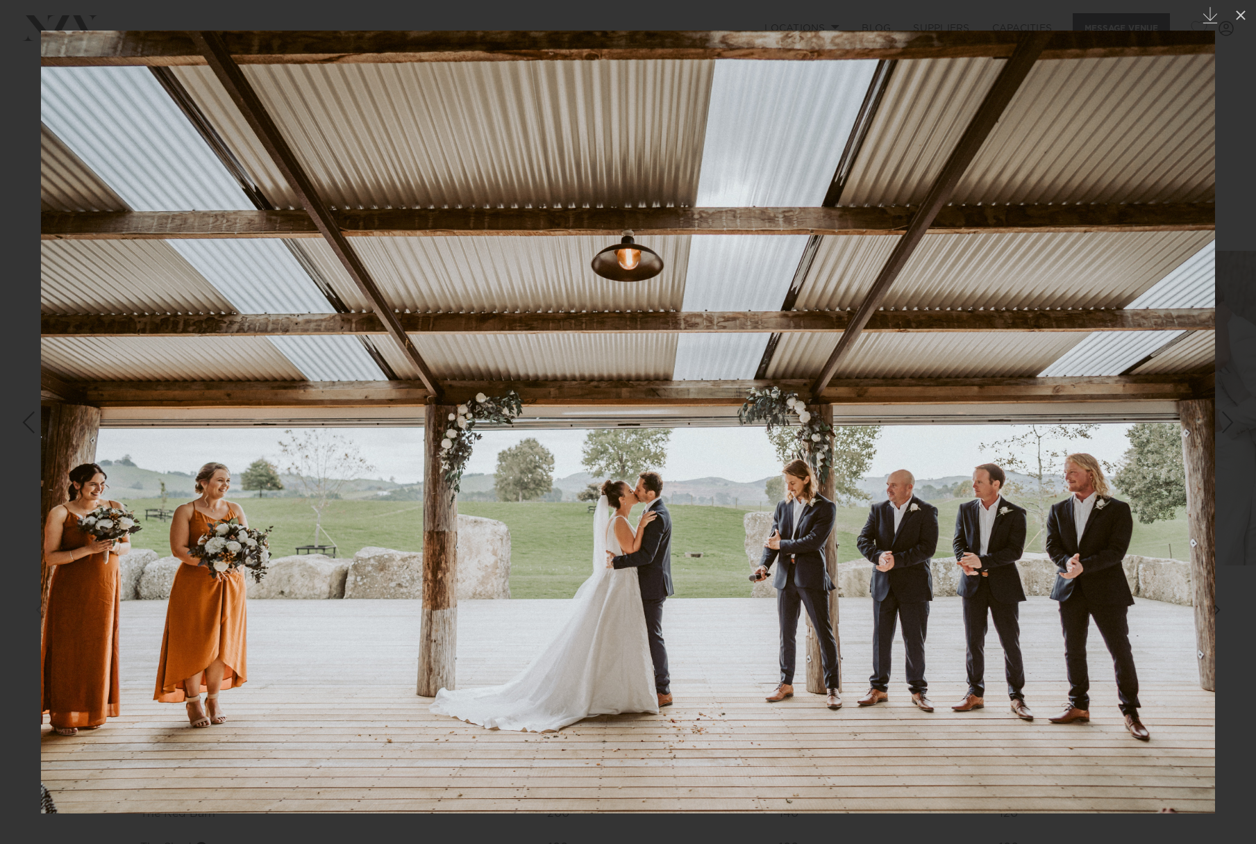
click at [1233, 427] on div "Next slide" at bounding box center [1228, 422] width 19 height 26
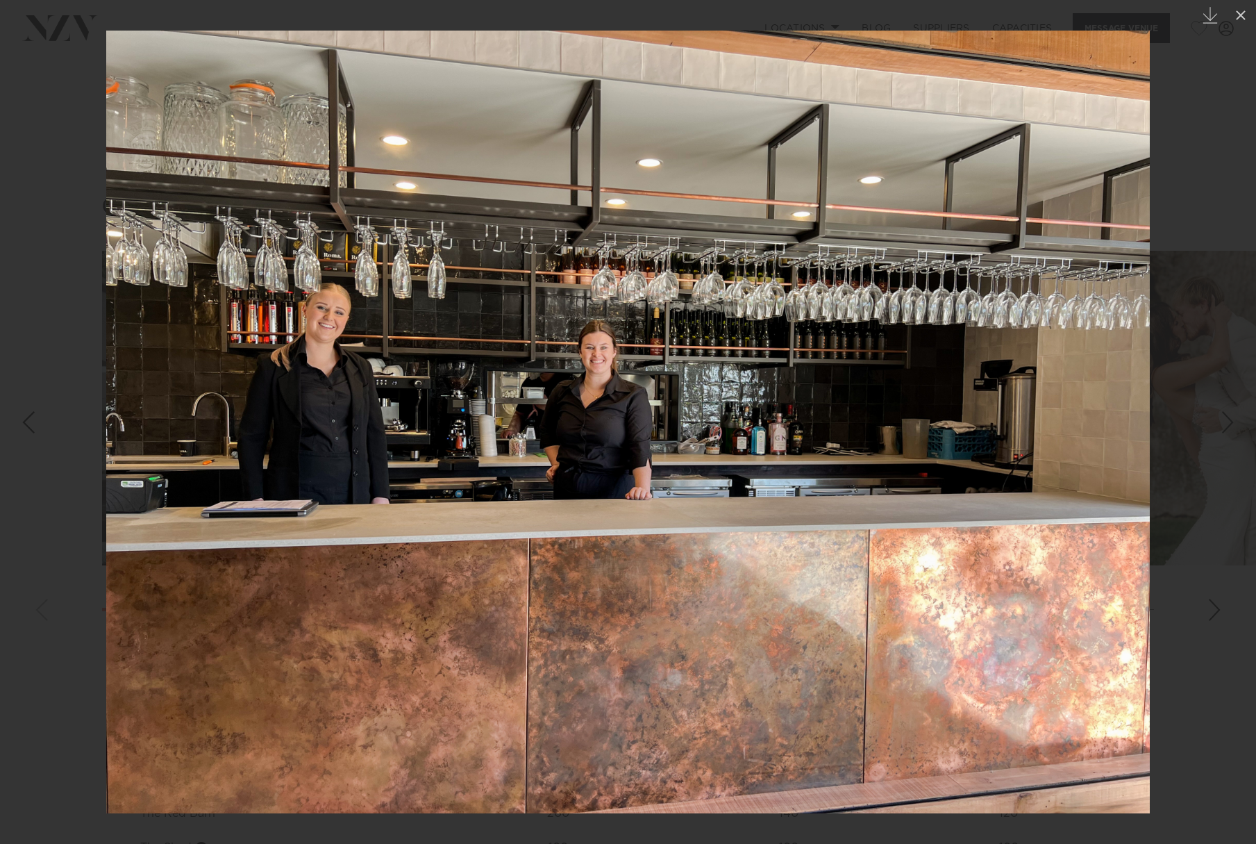
click at [1233, 427] on div "Next slide" at bounding box center [1228, 422] width 19 height 26
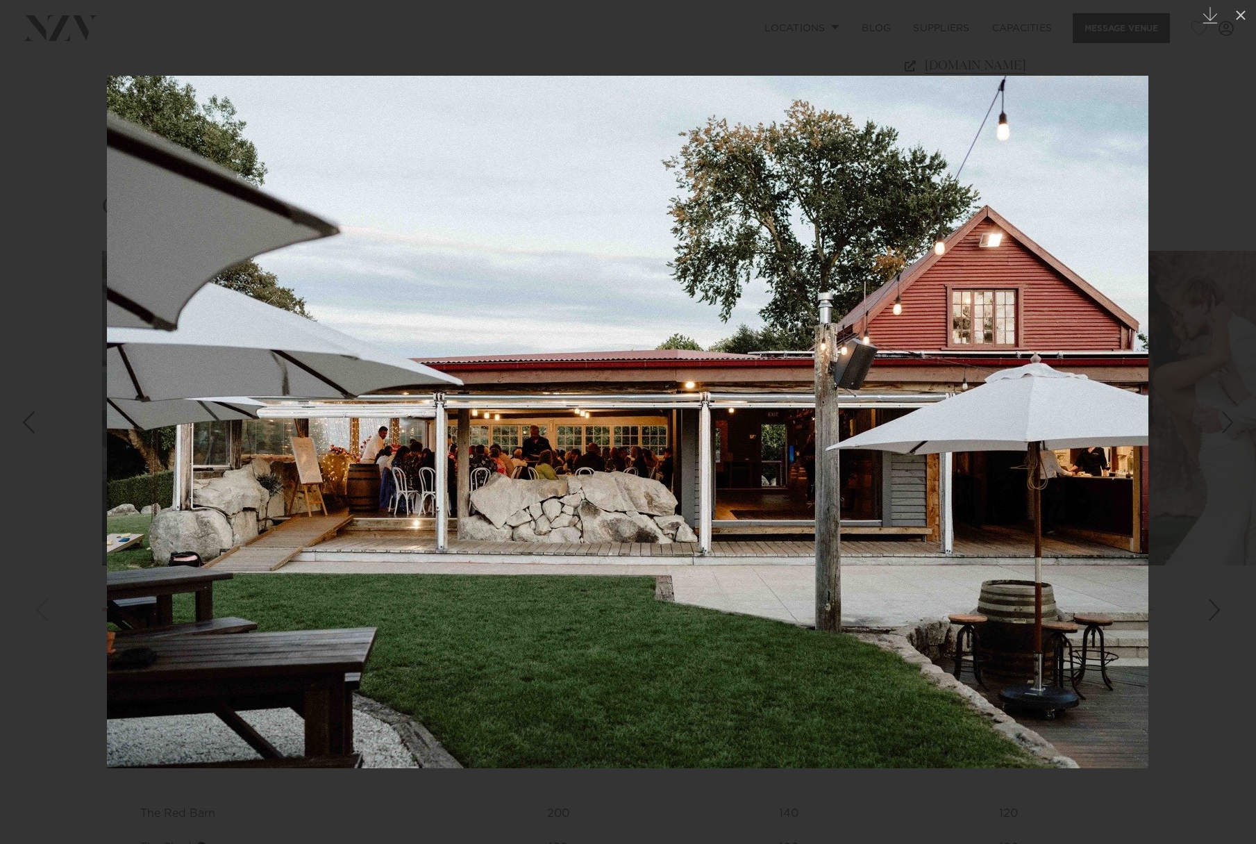
click at [1233, 427] on div "Next slide" at bounding box center [1228, 422] width 19 height 26
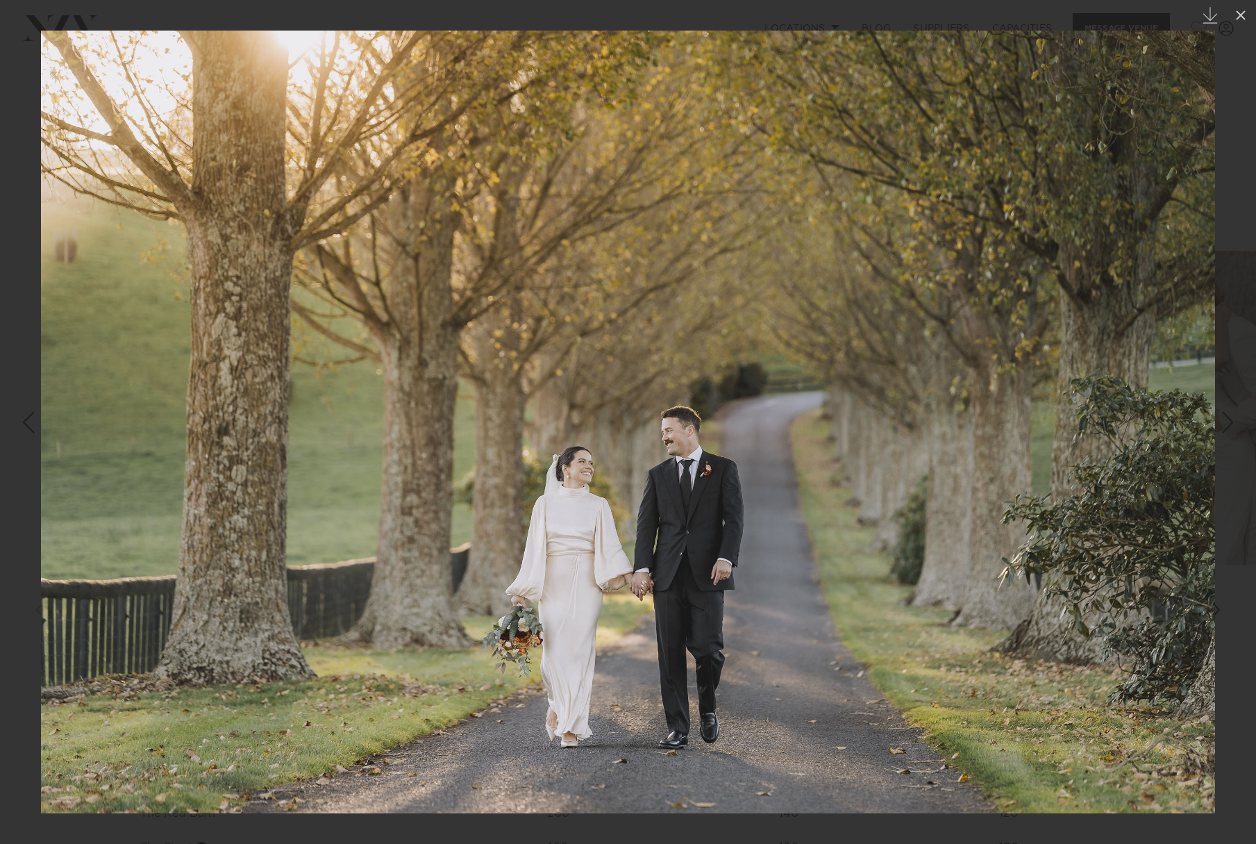
click at [1233, 427] on div "Next slide" at bounding box center [1228, 422] width 19 height 26
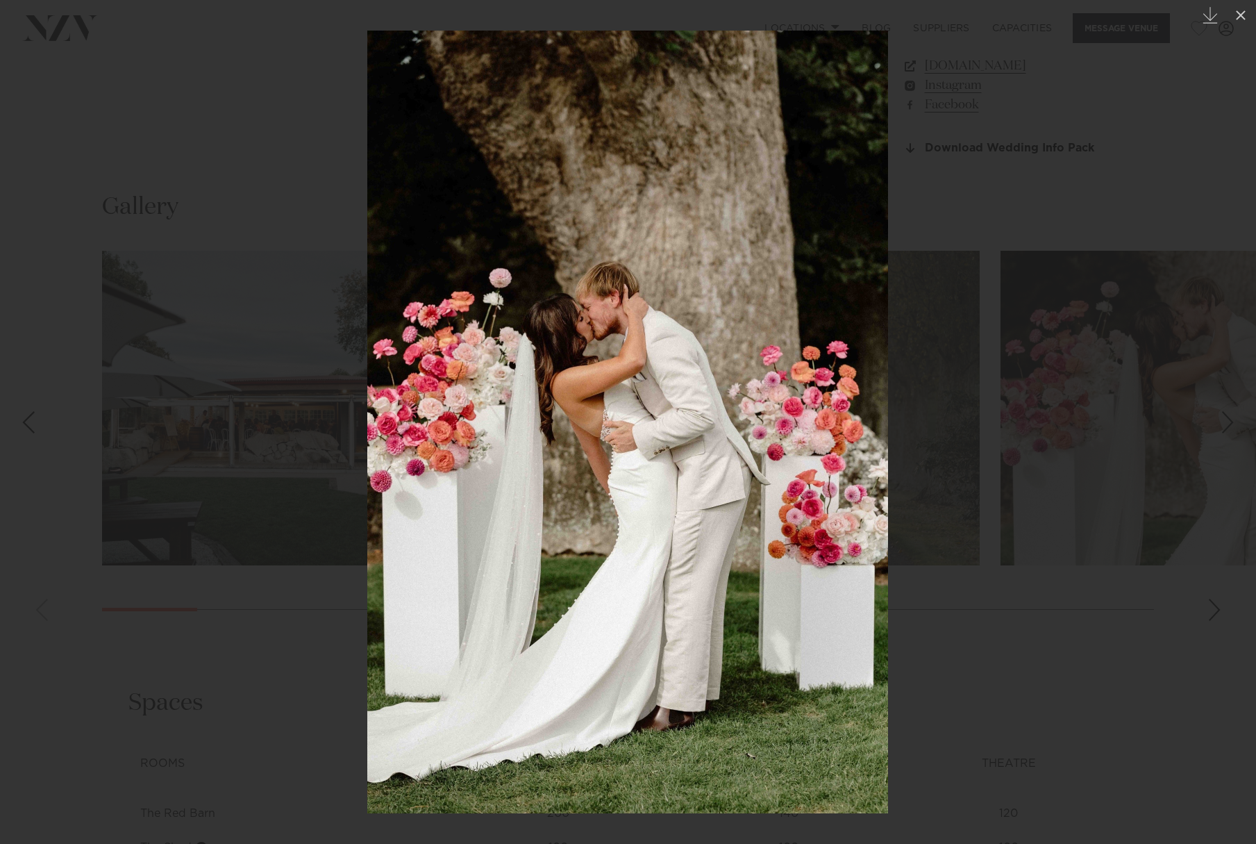
click at [1233, 427] on div "Next slide" at bounding box center [1228, 422] width 19 height 26
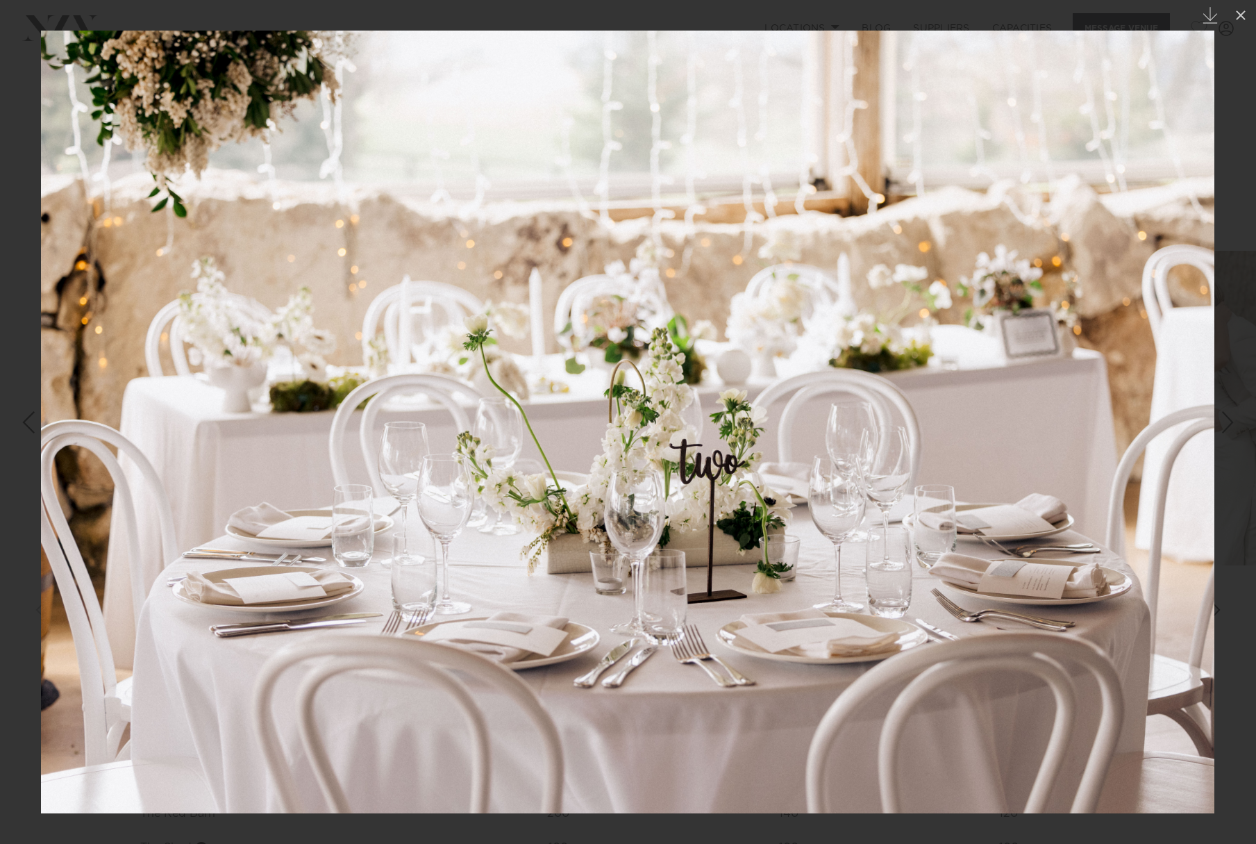
click at [1233, 428] on div "Next slide" at bounding box center [1228, 422] width 19 height 26
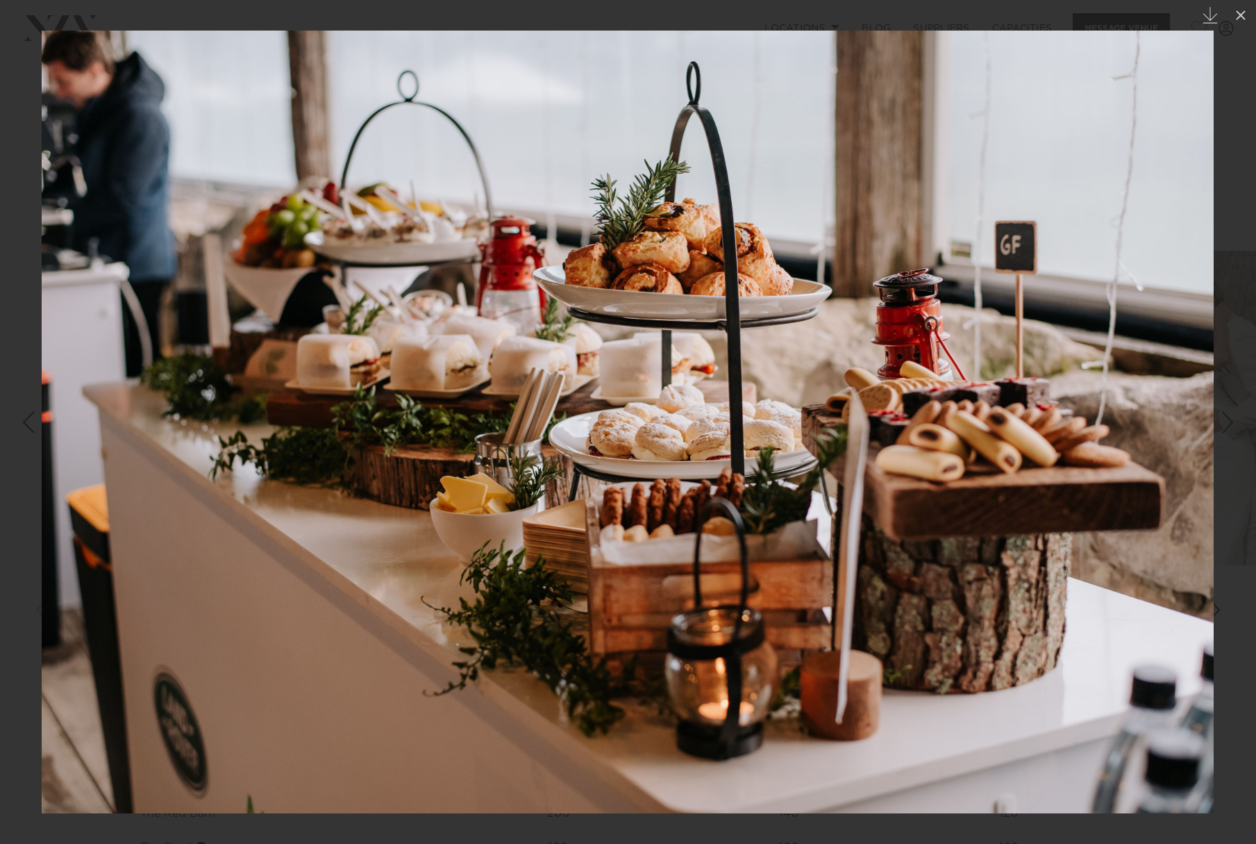
click at [1234, 428] on div "Next slide" at bounding box center [1228, 422] width 19 height 26
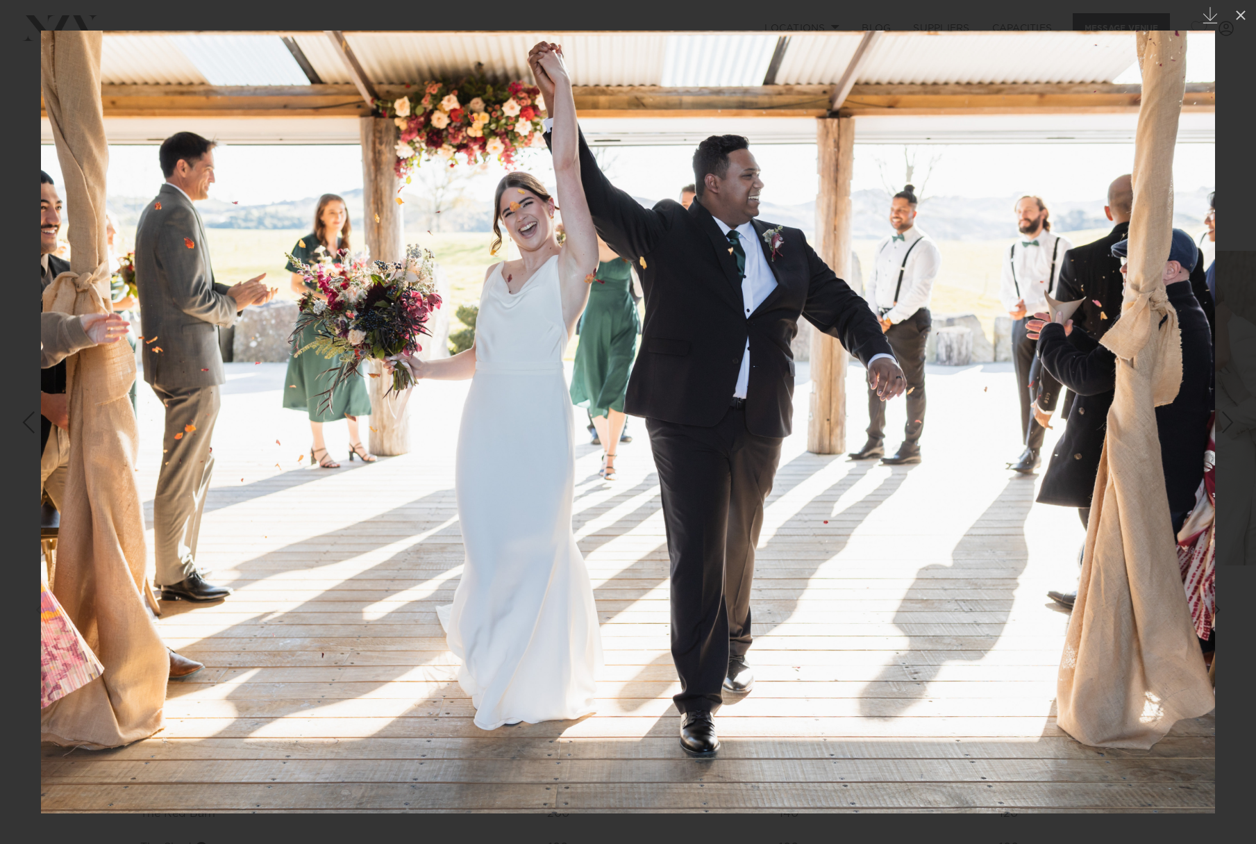
click at [1234, 428] on div "Next slide" at bounding box center [1228, 422] width 19 height 26
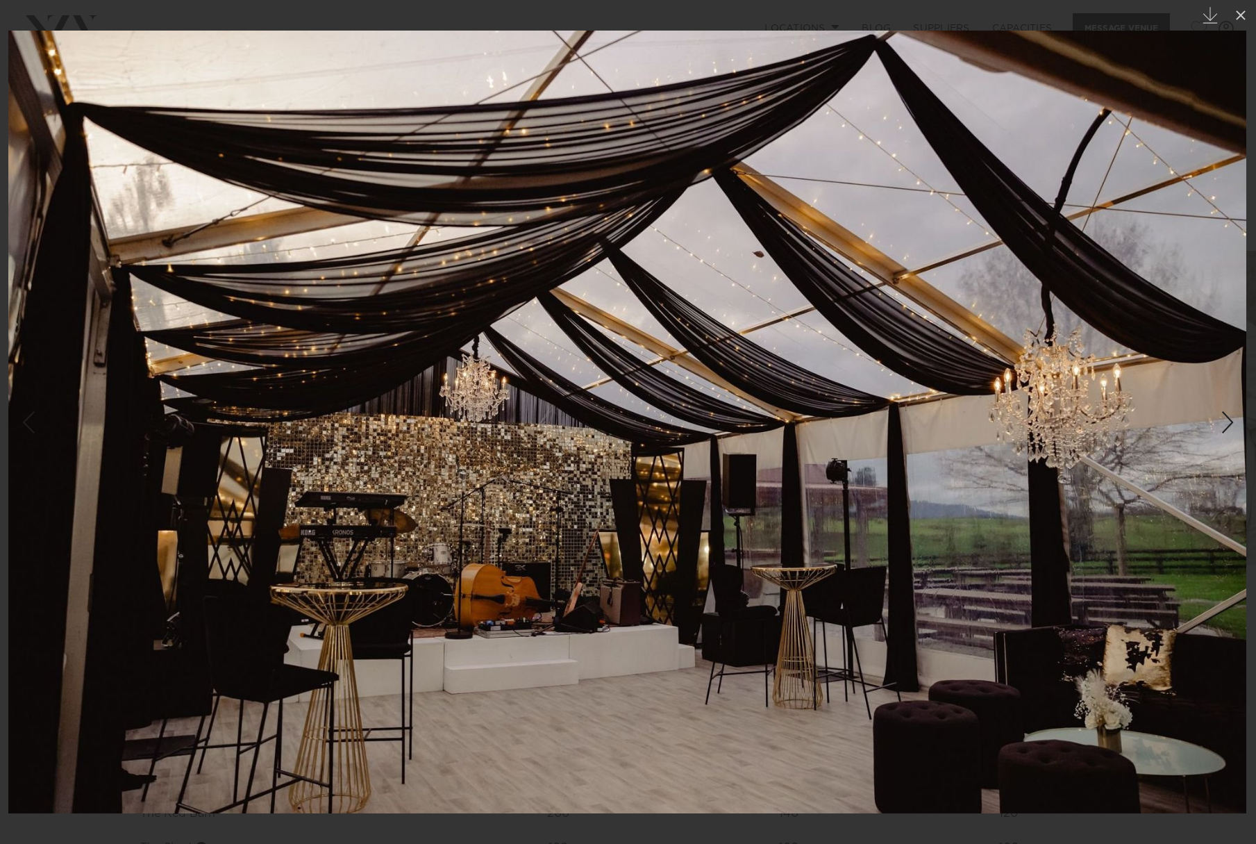
click at [1234, 428] on div "Next slide" at bounding box center [1228, 422] width 19 height 26
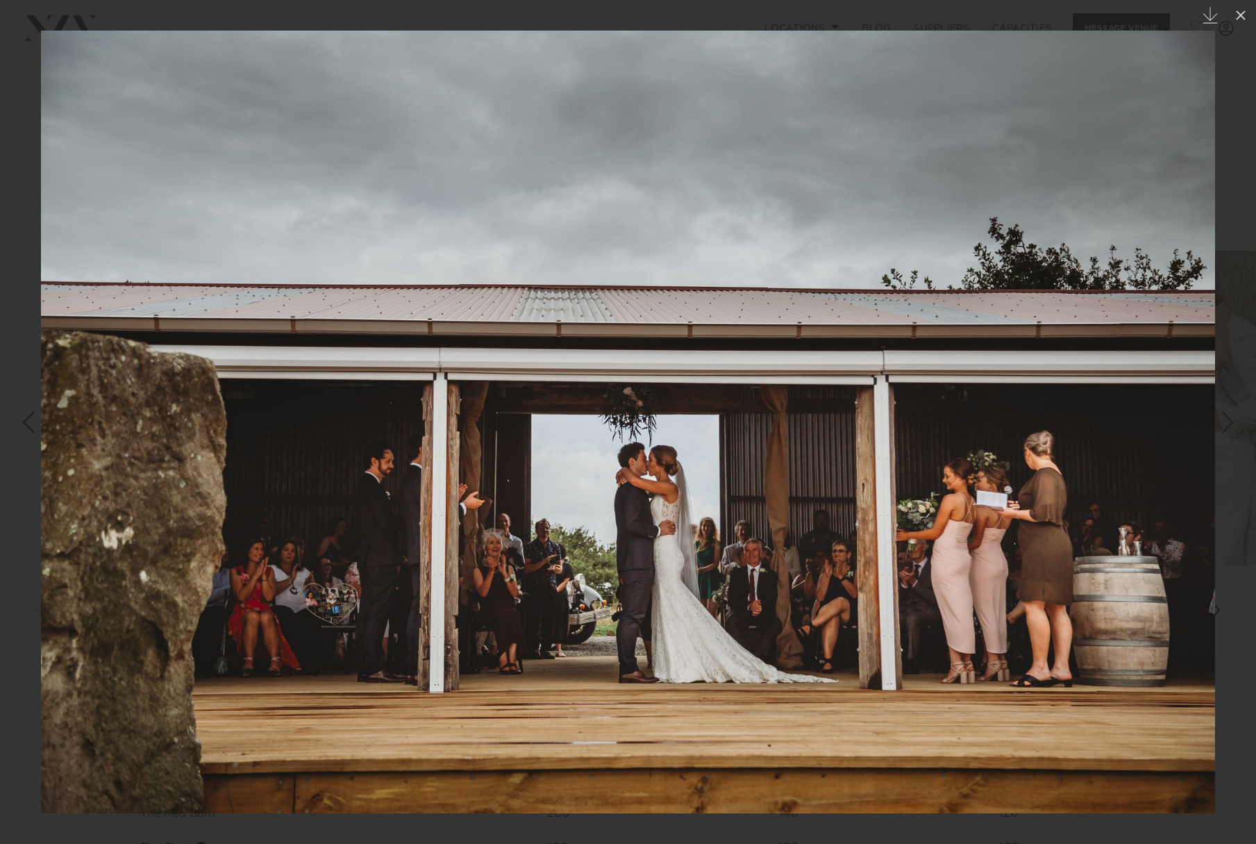
click at [1234, 429] on div "Next slide" at bounding box center [1228, 422] width 19 height 26
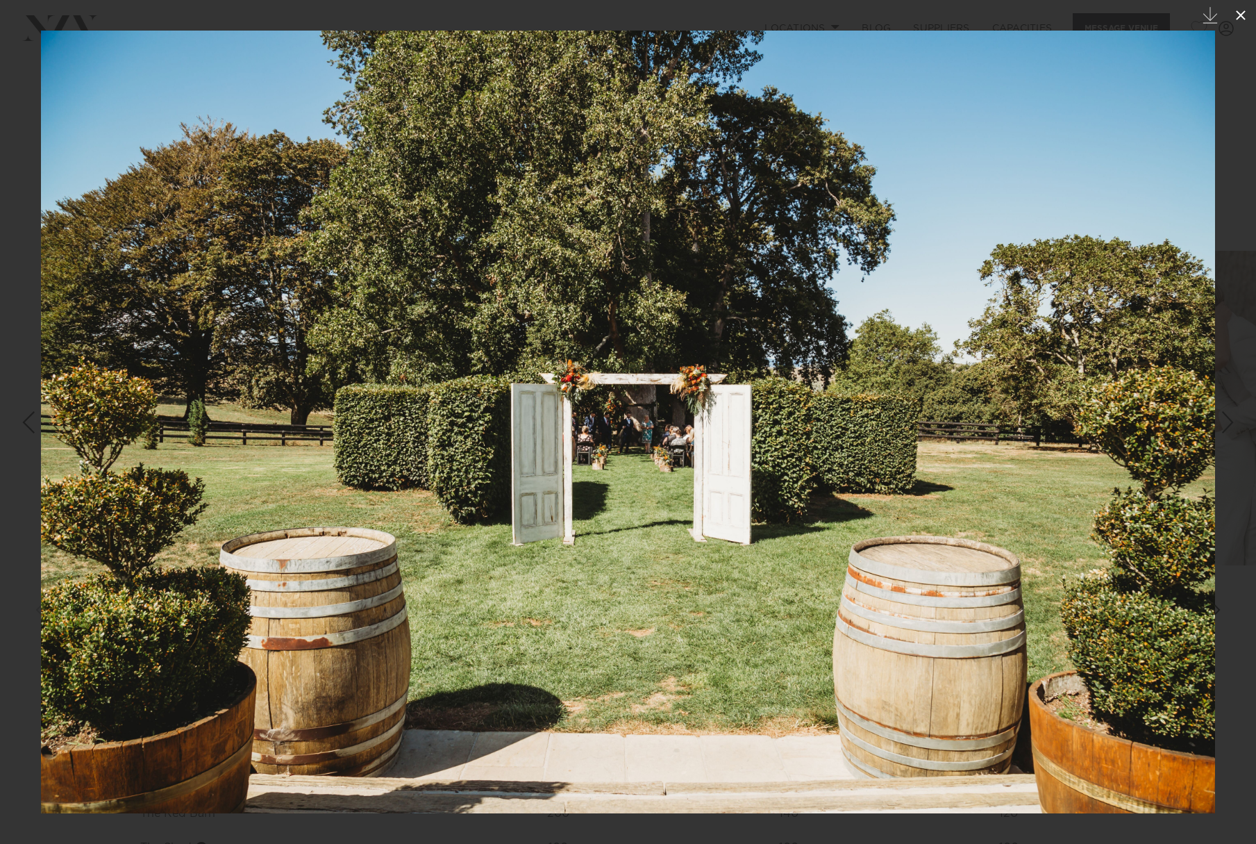
click at [1245, 15] on icon at bounding box center [1241, 15] width 17 height 17
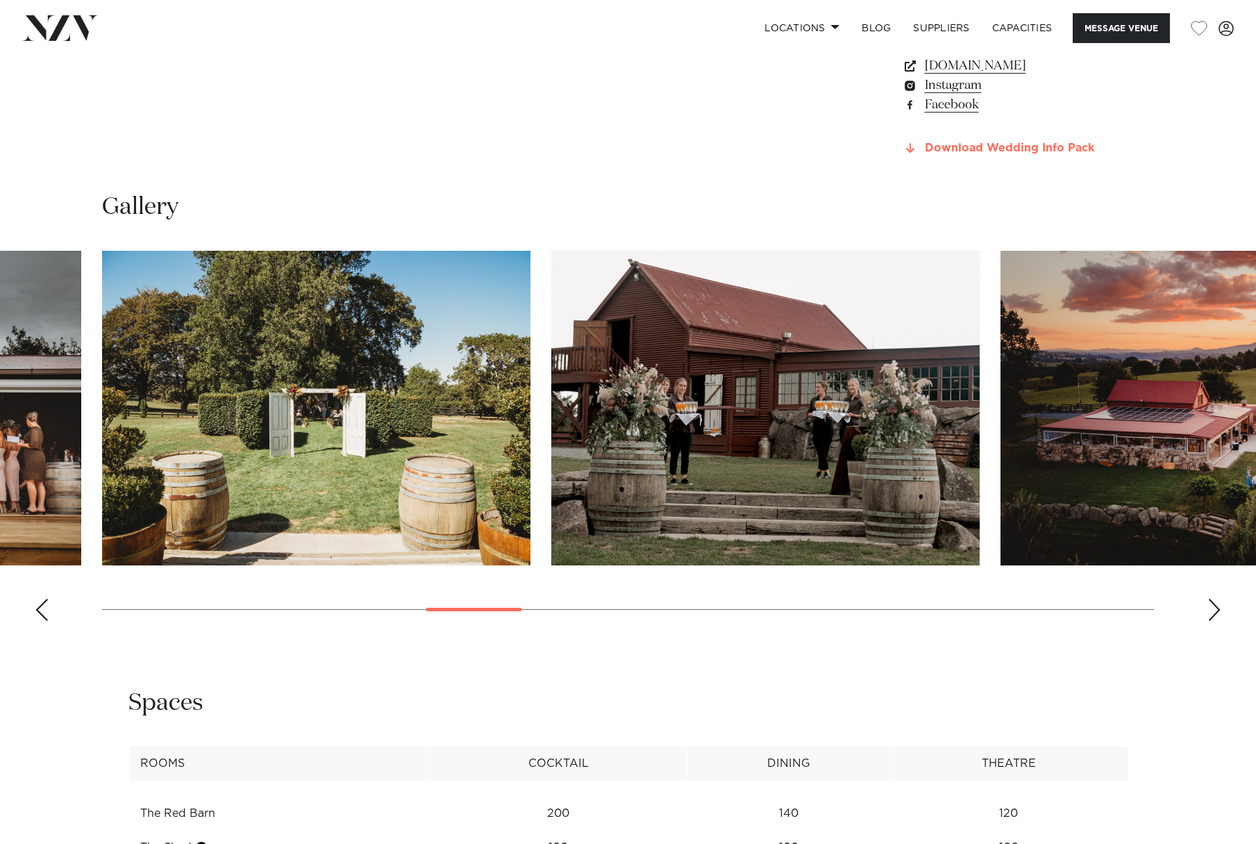
click at [964, 155] on link "Download Wedding Info Pack" at bounding box center [1015, 148] width 226 height 13
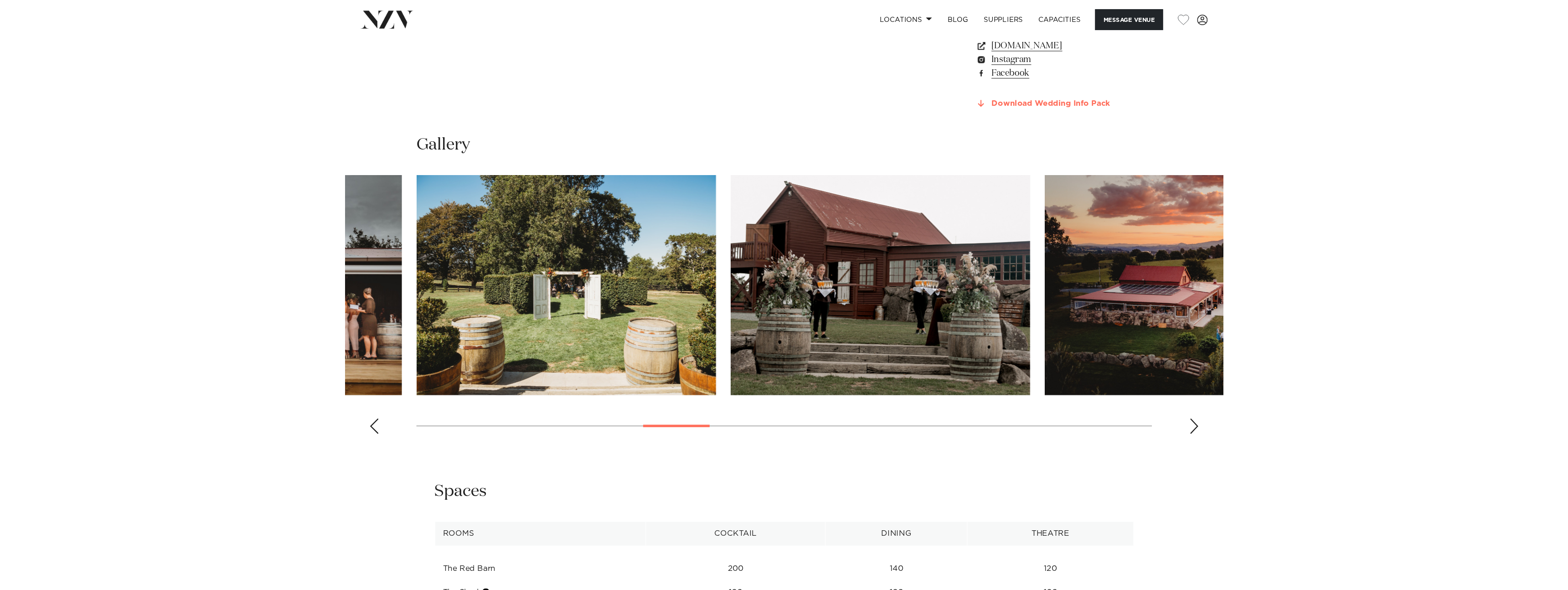
scroll to position [1159, 0]
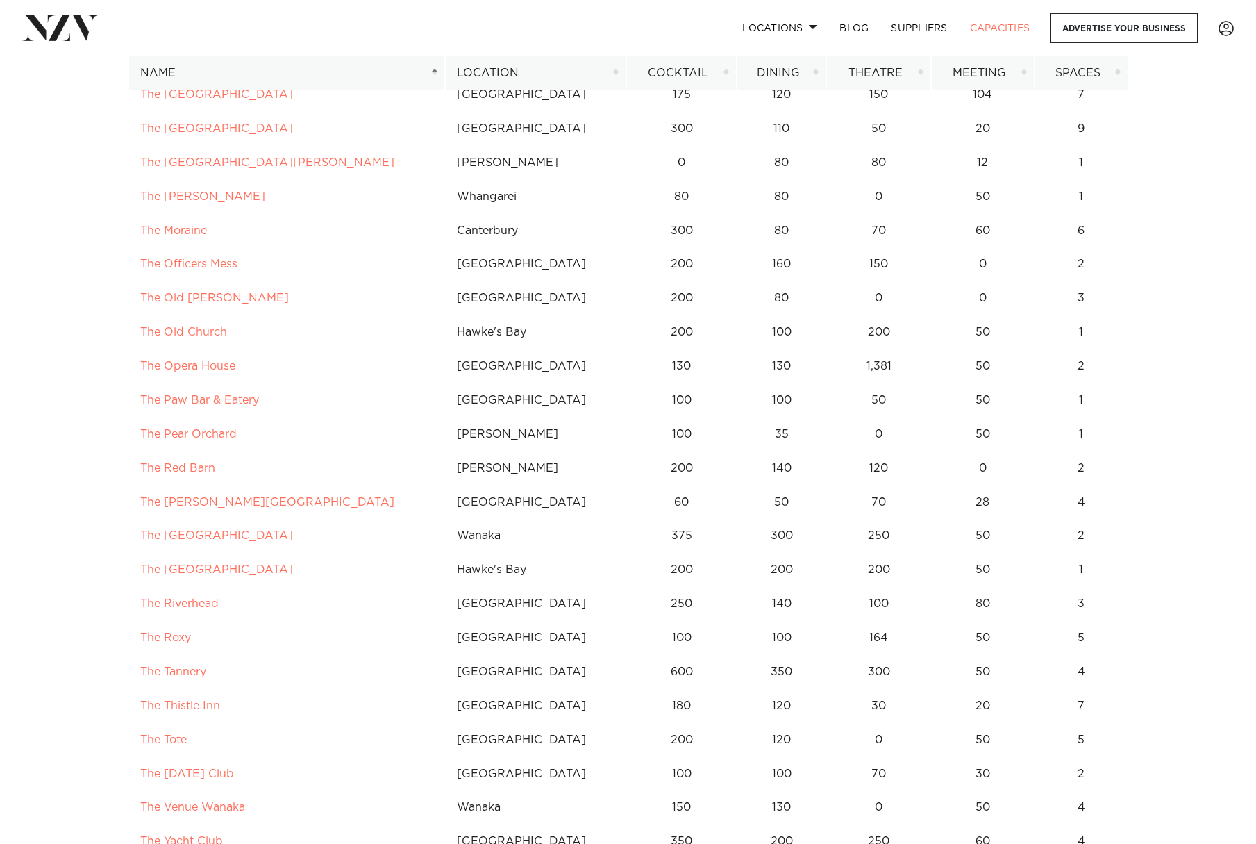
scroll to position [8544, 0]
